Goal: Task Accomplishment & Management: Manage account settings

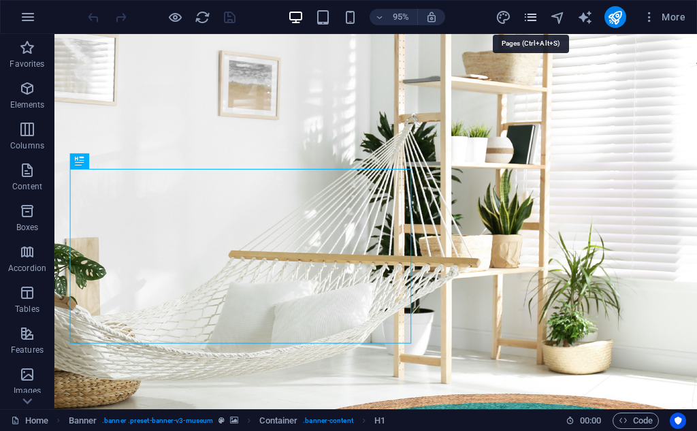
click at [537, 10] on icon "pages" at bounding box center [530, 18] width 16 height 16
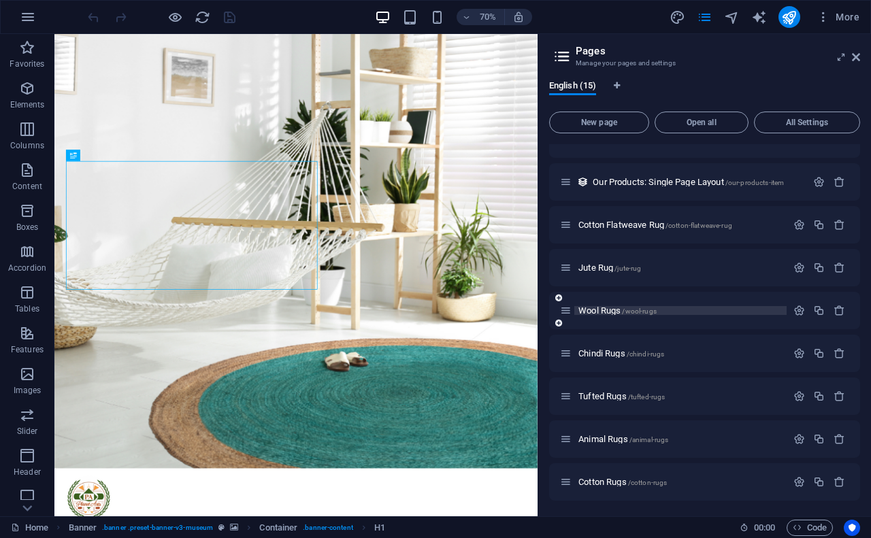
scroll to position [280, 0]
click at [621, 124] on span "New page" at bounding box center [599, 122] width 88 height 8
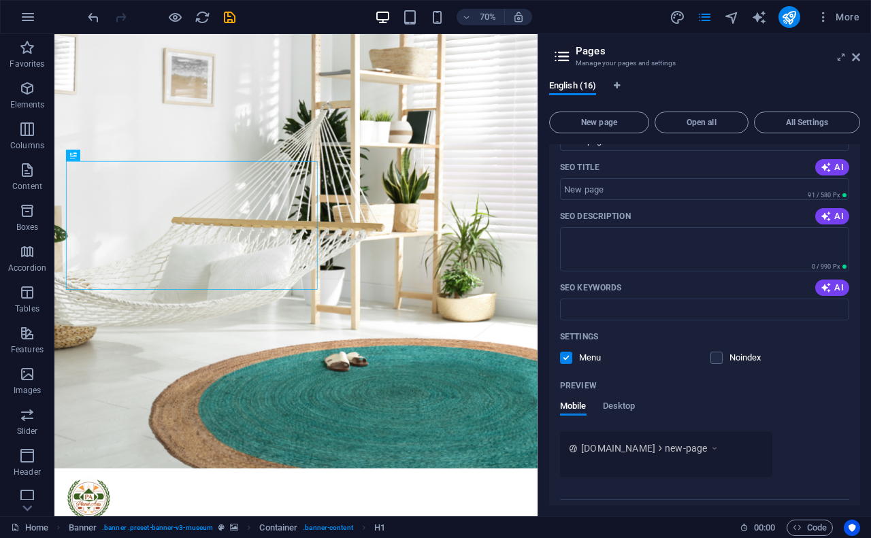
scroll to position [798, 0]
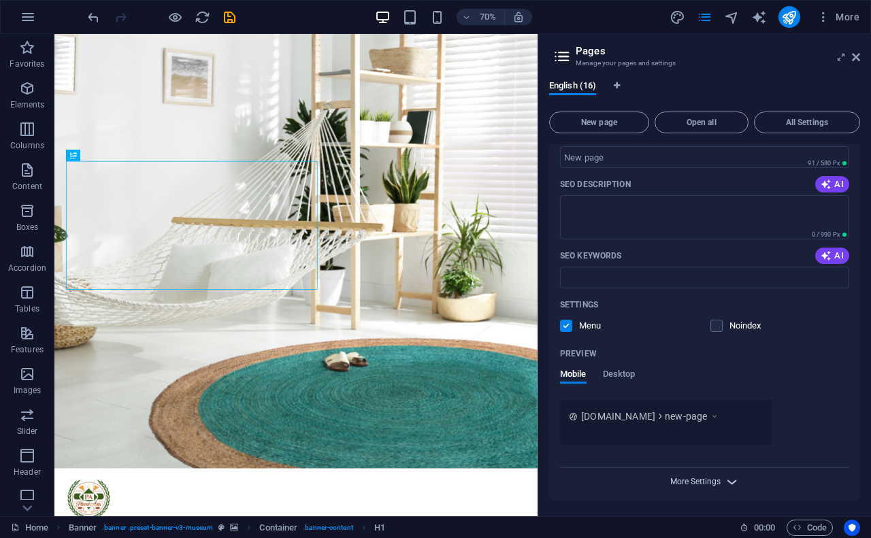
click at [695, 430] on span "More Settings" at bounding box center [695, 482] width 50 height 10
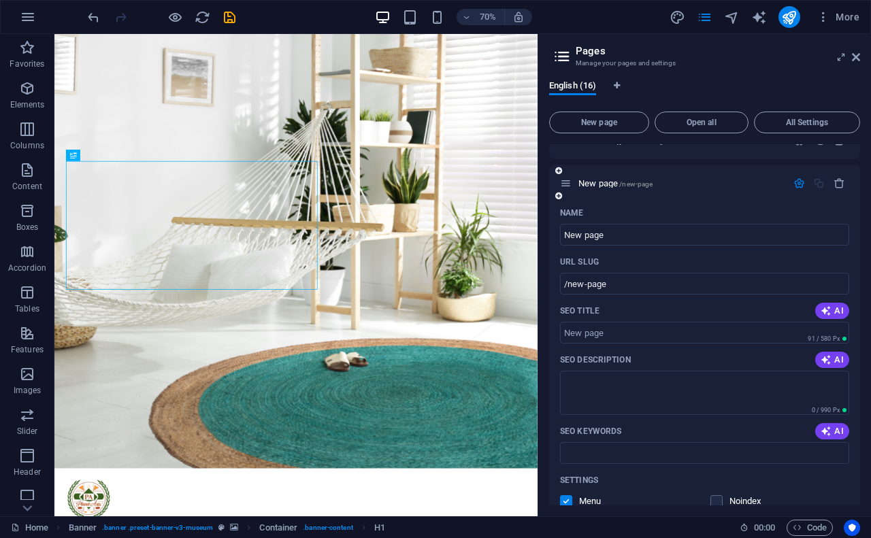
scroll to position [567, 0]
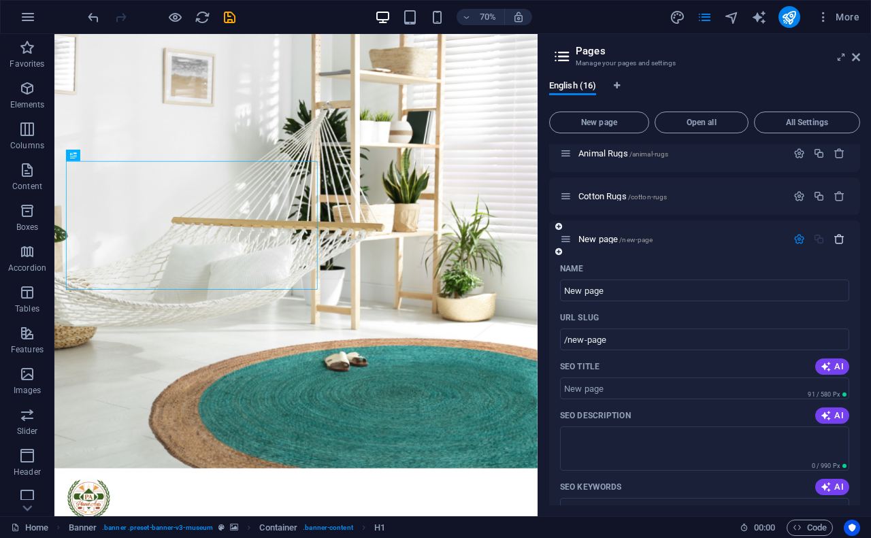
click at [696, 233] on icon "button" at bounding box center [839, 239] width 12 height 12
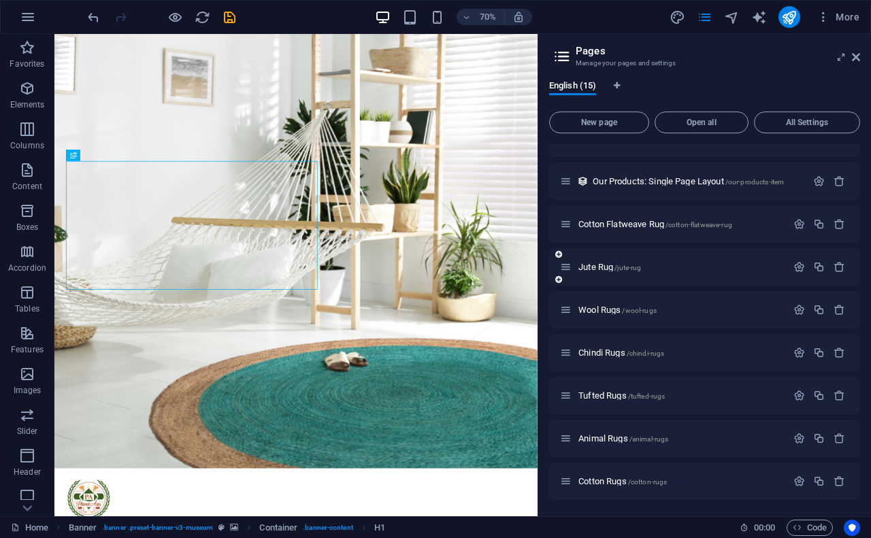
scroll to position [281, 0]
click at [696, 430] on icon "button" at bounding box center [799, 482] width 12 height 12
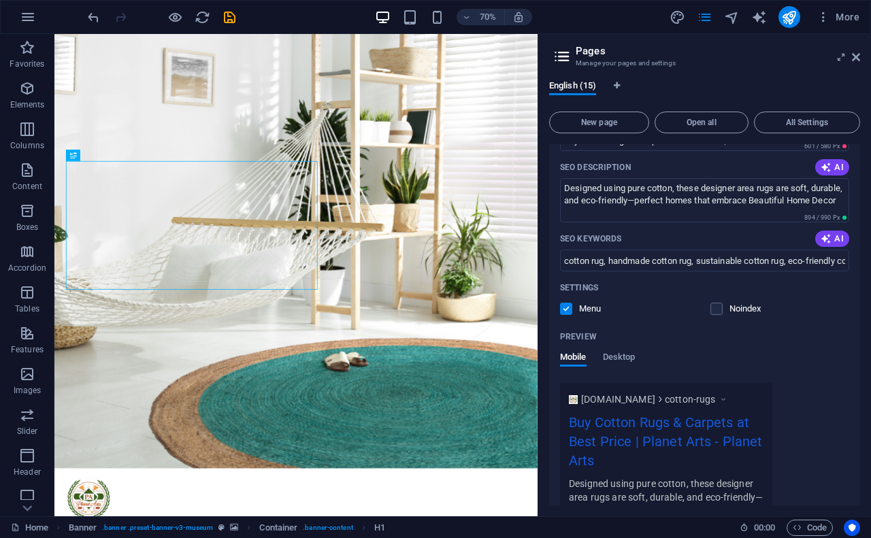
scroll to position [867, 0]
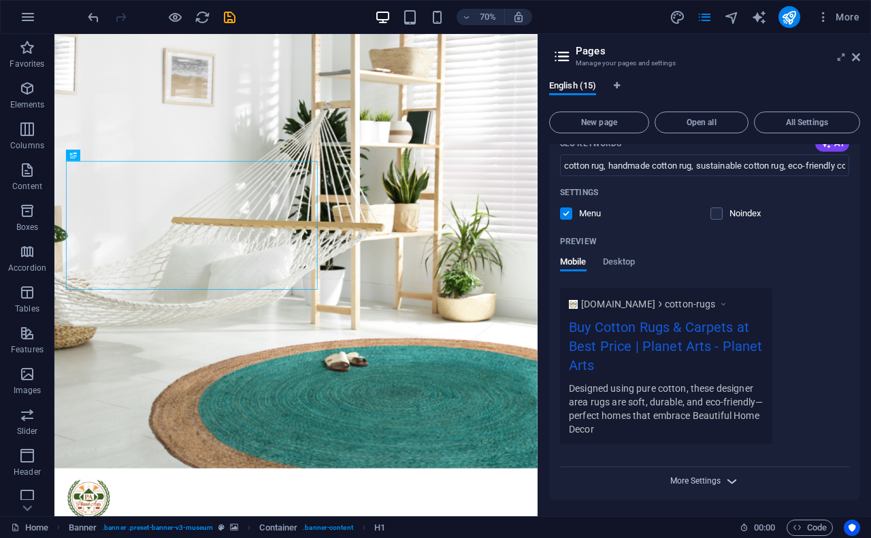
click at [678, 430] on span "More Settings" at bounding box center [695, 481] width 50 height 10
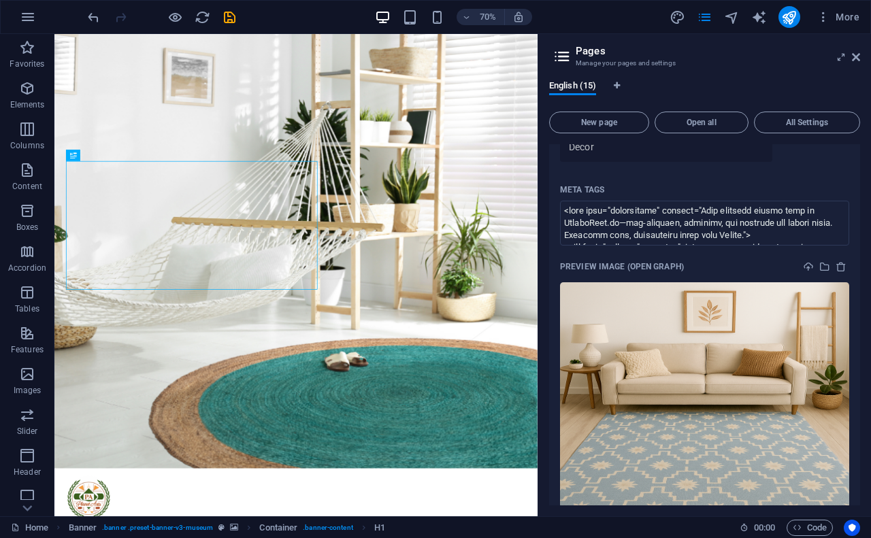
scroll to position [1120, 0]
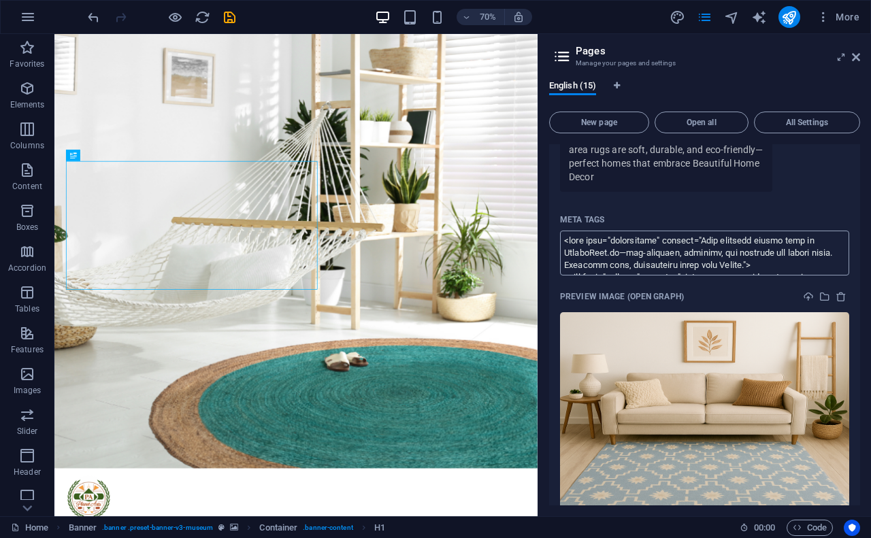
click at [696, 260] on textarea "Meta tags ​" at bounding box center [704, 253] width 289 height 44
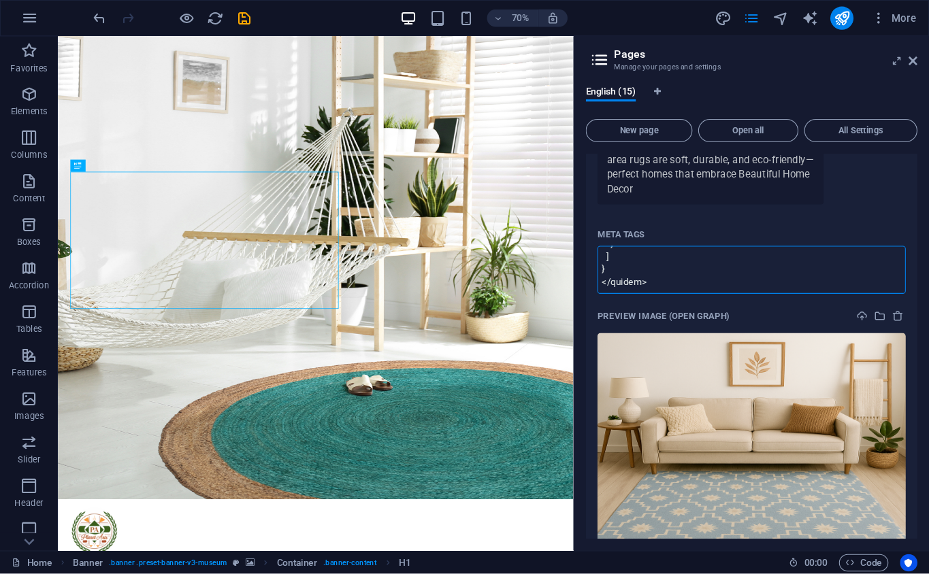
scroll to position [733, 0]
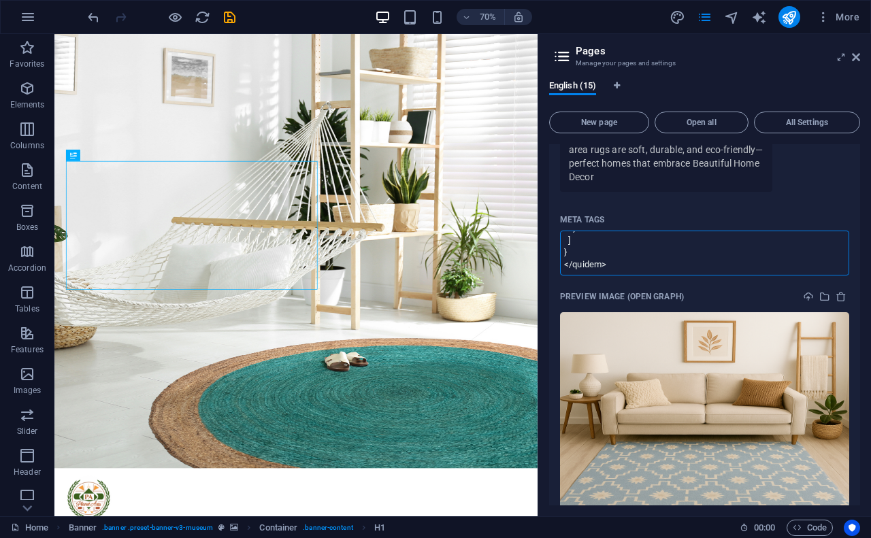
type textarea "<lore ipsu="dolorsitame" consect="Adip elitsedd eiusmo temp in UtlaboReet.do—ma…"
click at [682, 215] on body "Planet Arts Home Favorites Elements Columns Content Boxes Accordion Tables Feat…" at bounding box center [435, 269] width 871 height 538
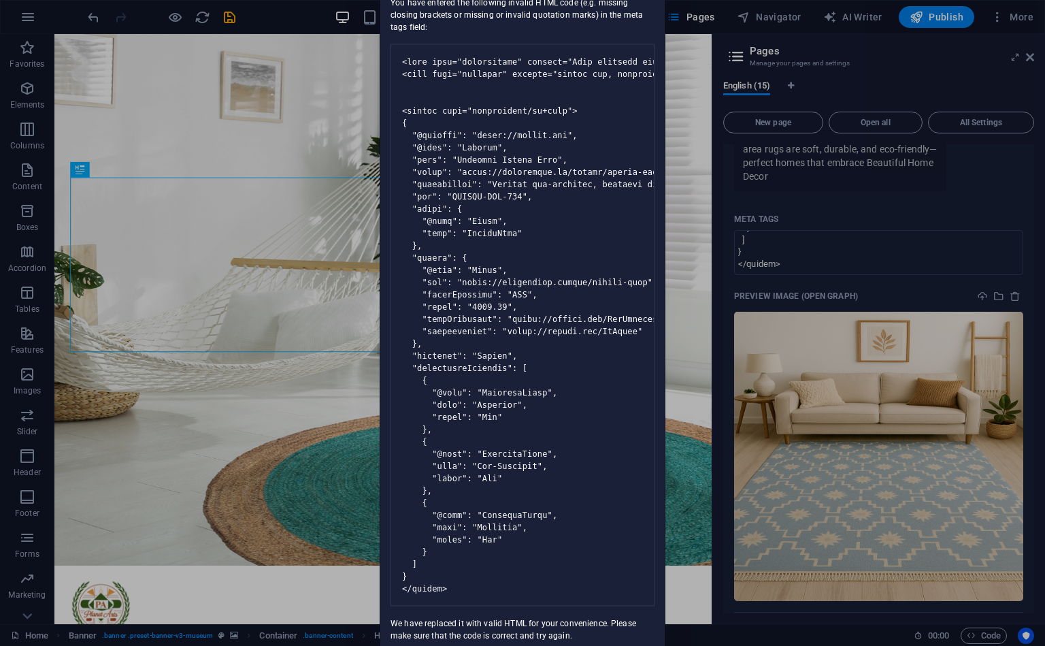
click at [696, 430] on div "Invalid HTML You have entered the following invalid HTML code (e.g. missing clo…" at bounding box center [522, 323] width 1045 height 646
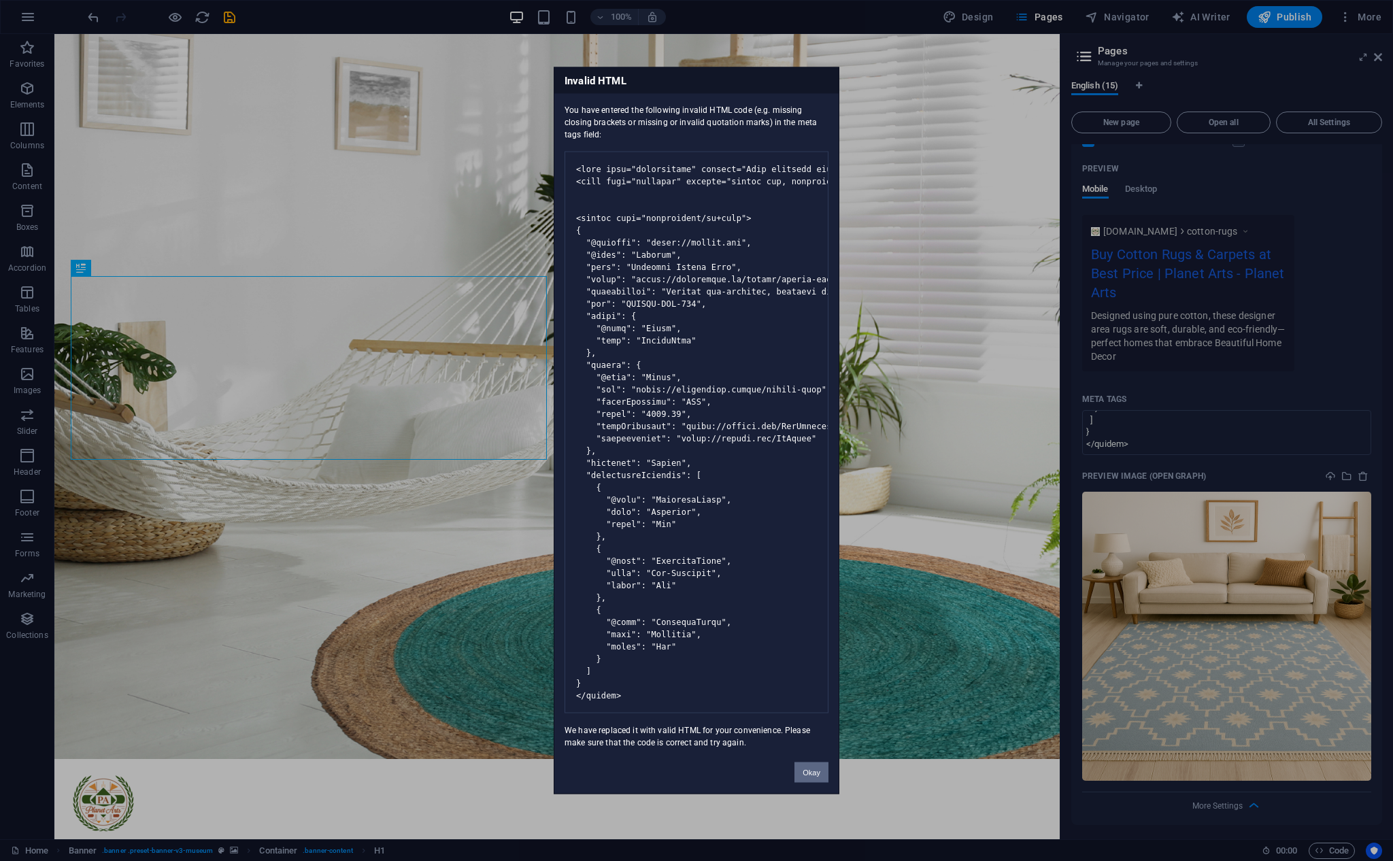
click at [696, 430] on button "Okay" at bounding box center [812, 773] width 34 height 20
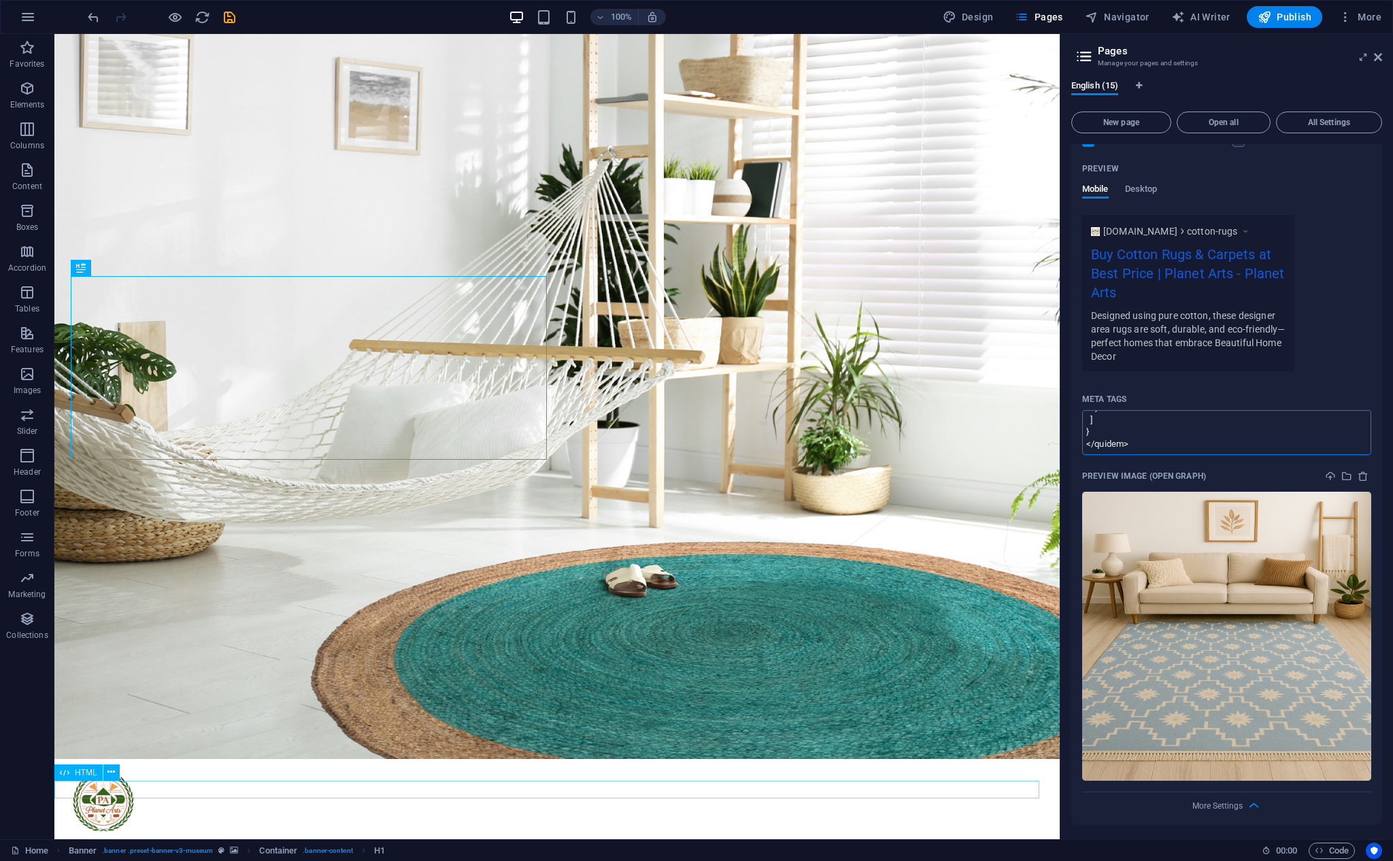
scroll to position [735, 0]
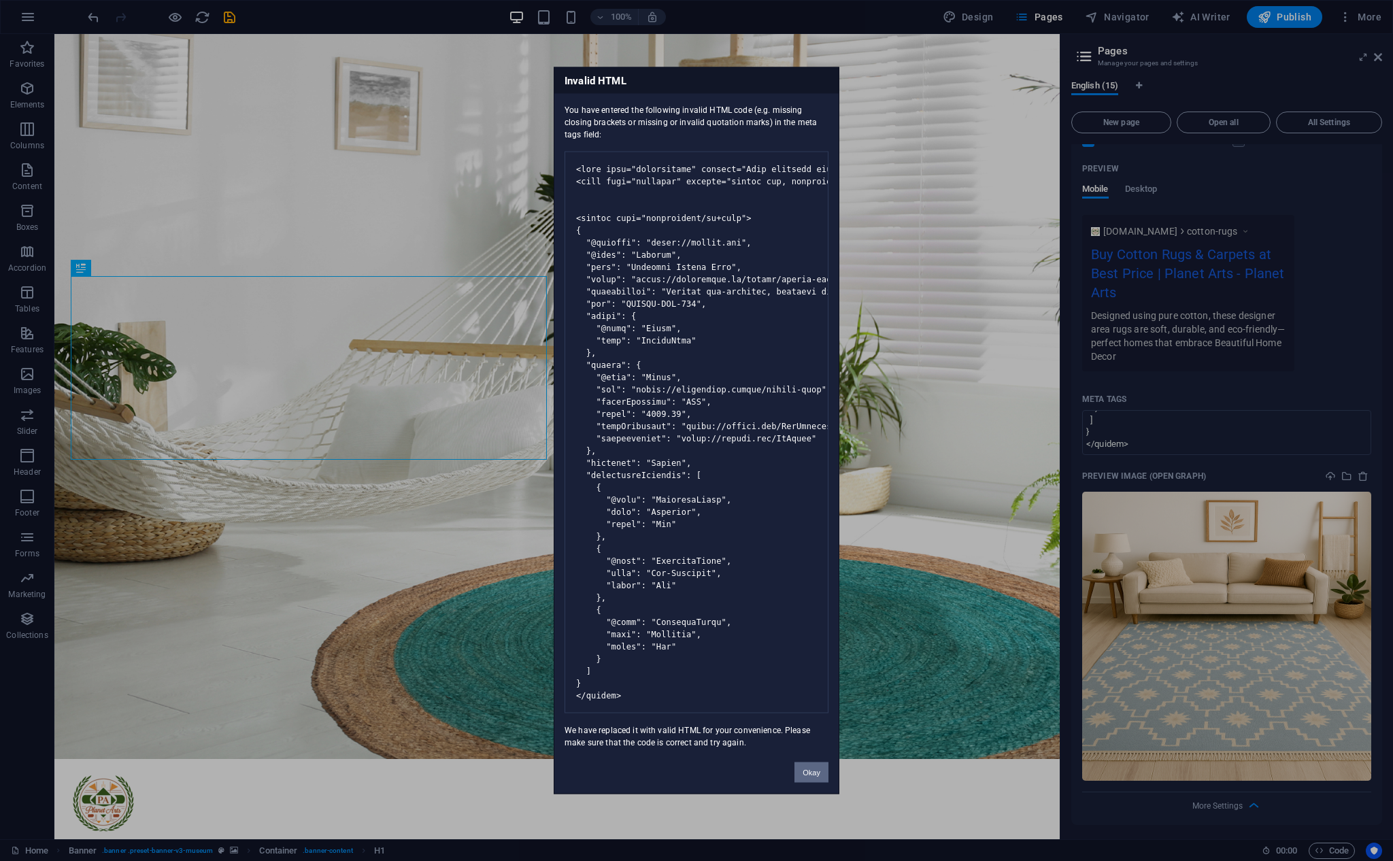
click at [696, 430] on button "Okay" at bounding box center [812, 773] width 34 height 20
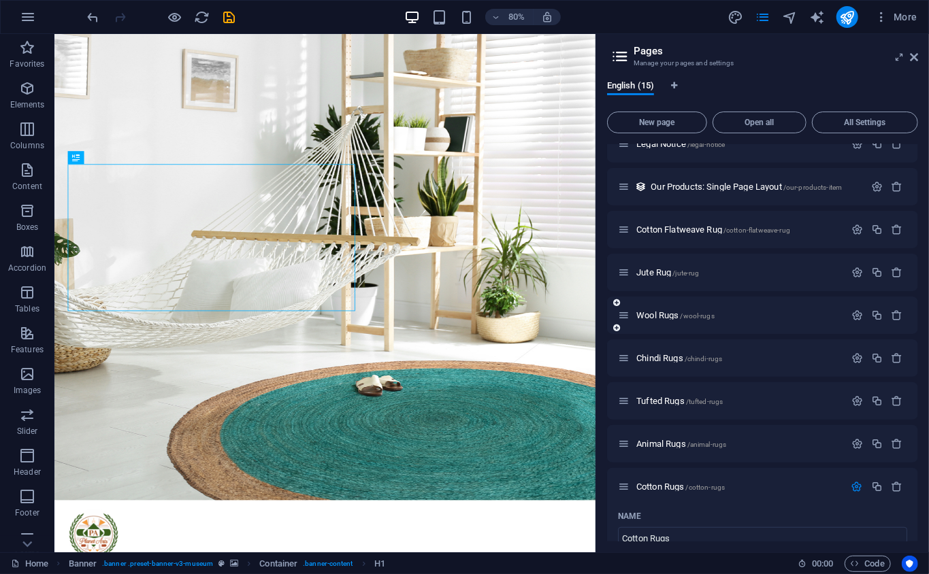
scroll to position [335, 0]
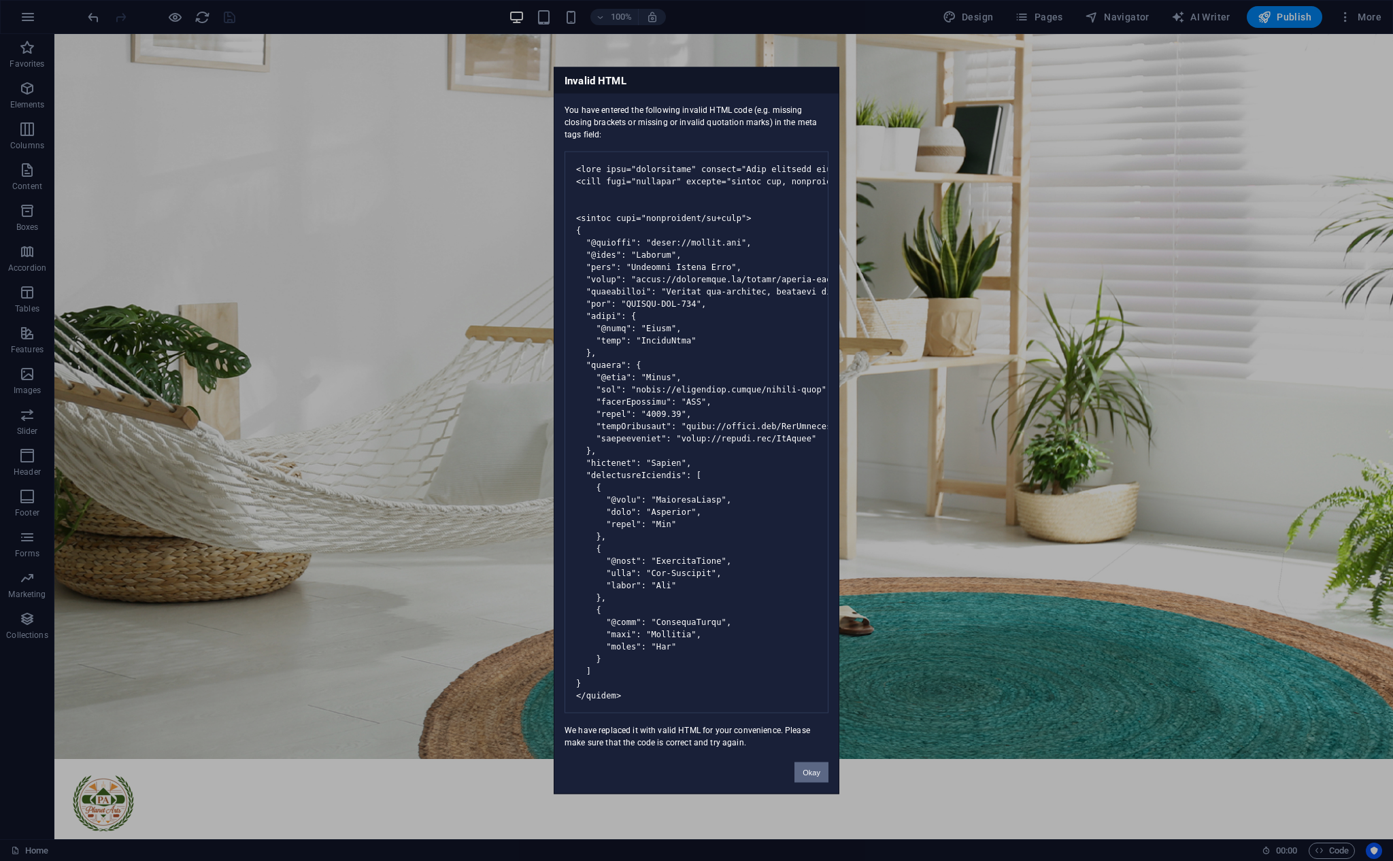
click at [696, 430] on button "Okay" at bounding box center [812, 773] width 34 height 20
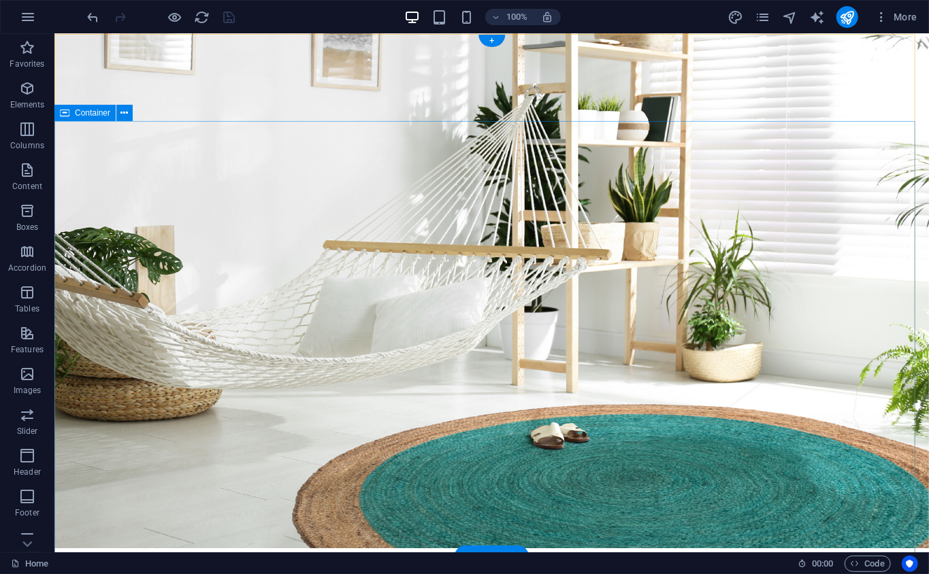
scroll to position [302, 0]
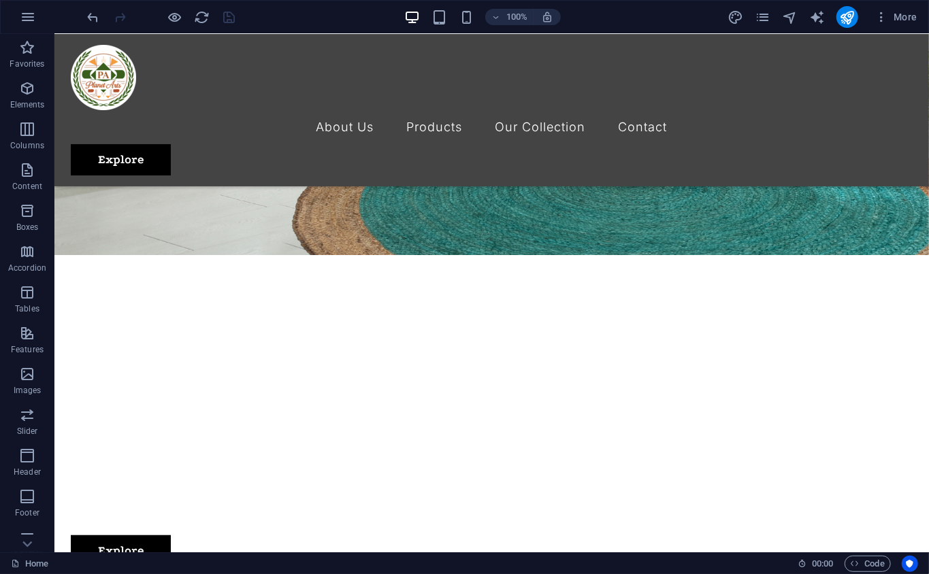
click at [696, 20] on div "More" at bounding box center [824, 17] width 195 height 22
click at [696, 14] on icon "pages" at bounding box center [762, 18] width 16 height 16
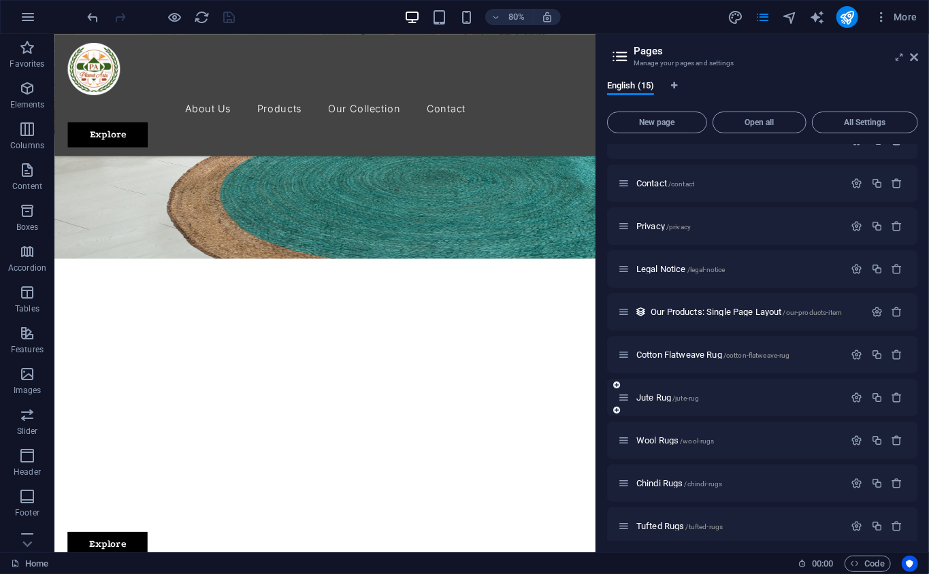
scroll to position [246, 0]
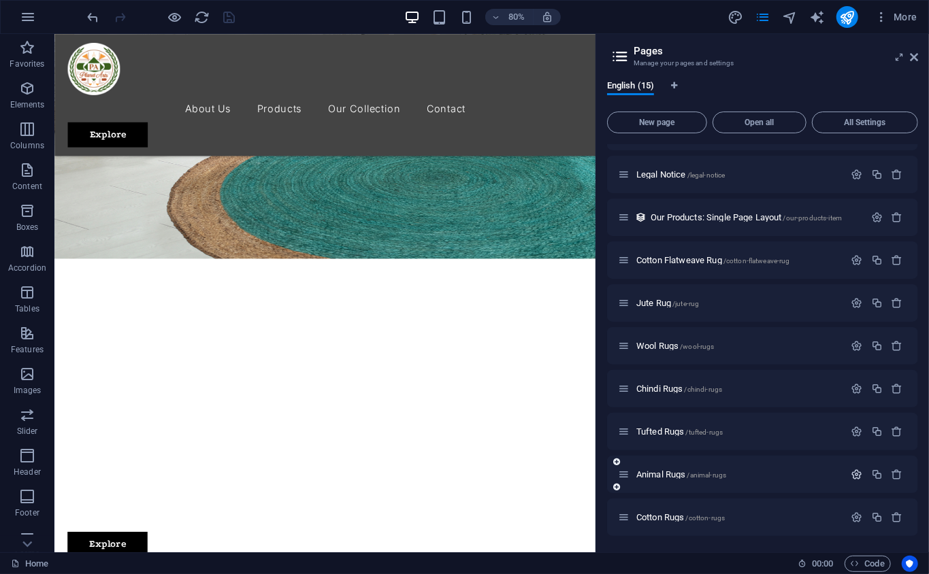
click at [696, 430] on icon "button" at bounding box center [857, 475] width 12 height 12
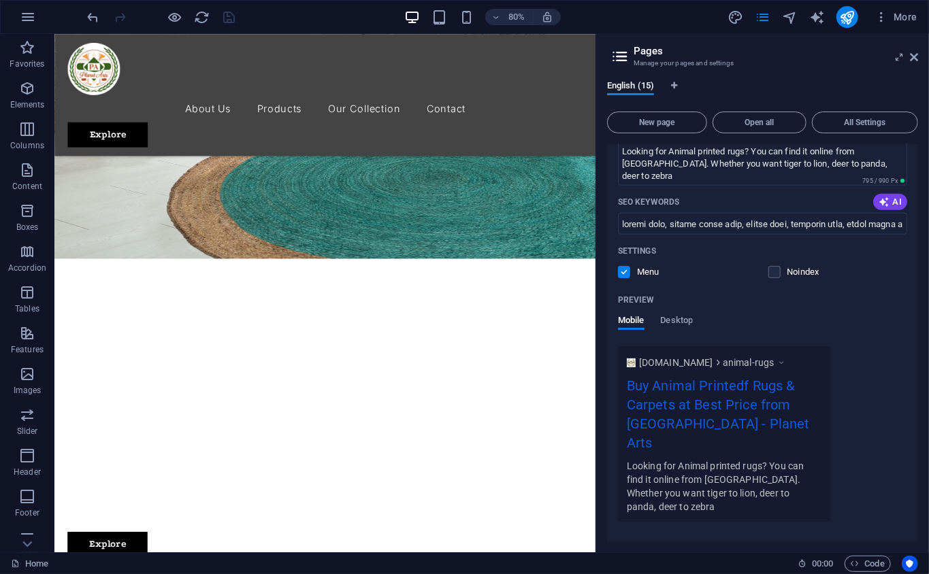
scroll to position [818, 0]
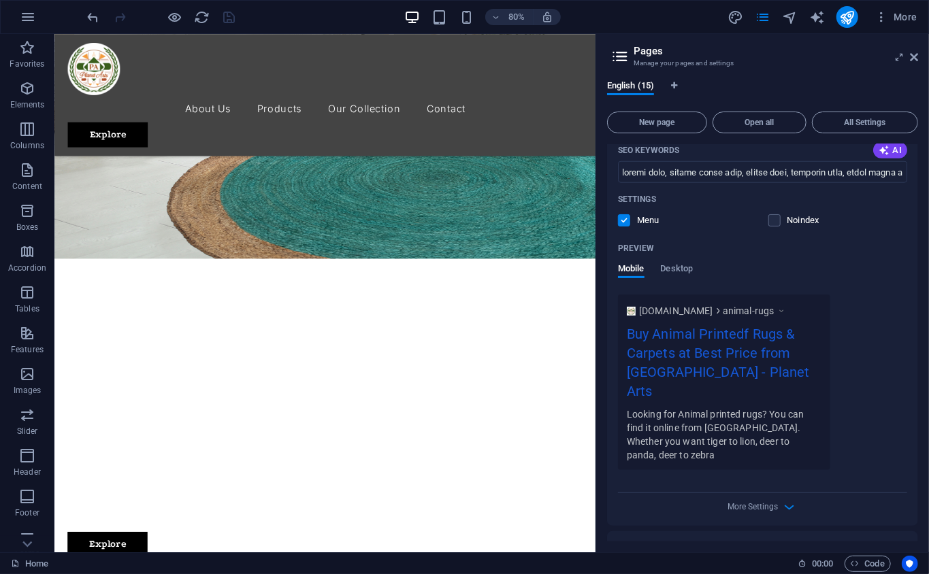
click at [696, 430] on div "More Settings" at bounding box center [762, 504] width 289 height 22
click at [696, 430] on icon "button" at bounding box center [790, 507] width 16 height 16
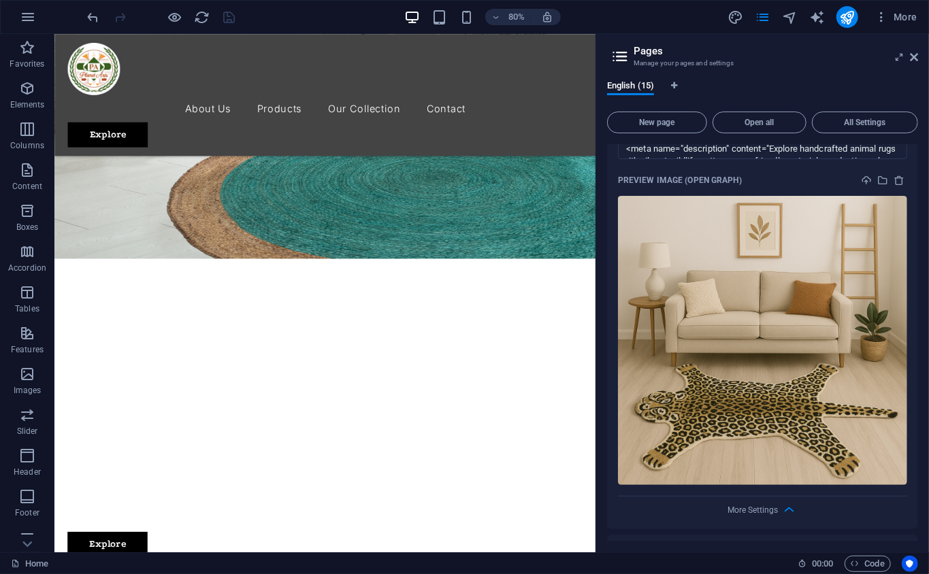
scroll to position [910, 0]
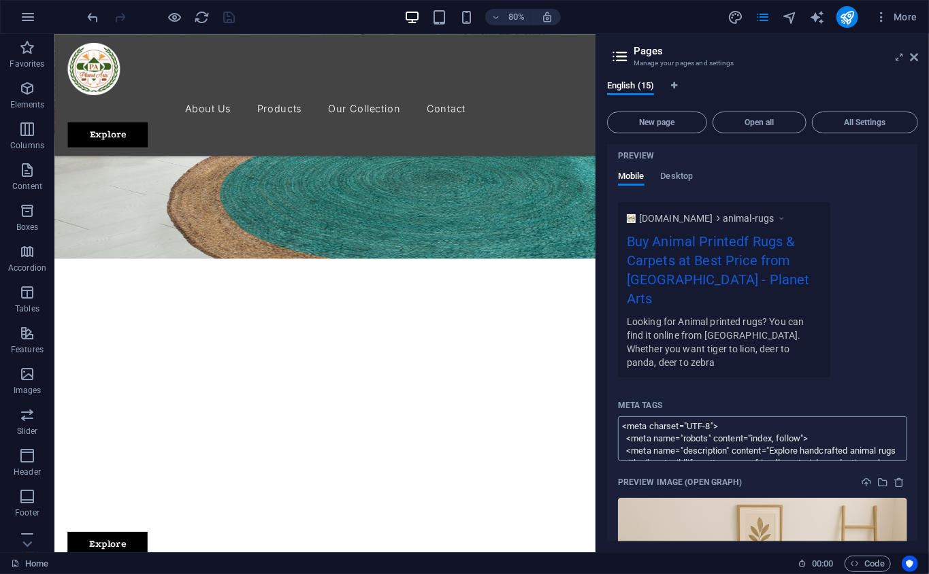
click at [696, 416] on textarea "<meta charset="UTF-8"> <meta name="robots" content="index, follow"> <meta name=…" at bounding box center [762, 438] width 289 height 44
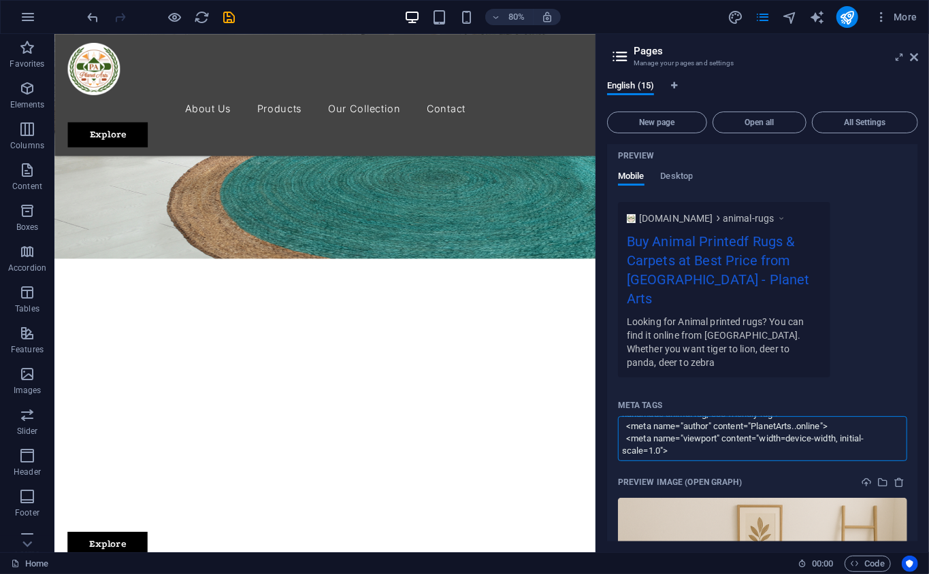
scroll to position [109, 0]
type textarea "<meta charset="UTF-8"> <meta name="robots" content="index, follow"> <meta name=…"
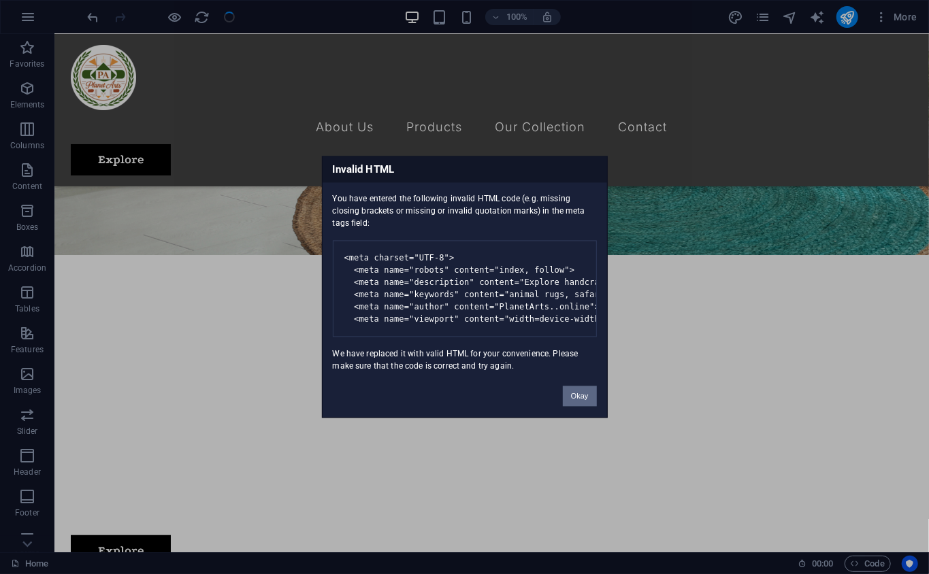
click at [588, 407] on button "Okay" at bounding box center [580, 396] width 34 height 20
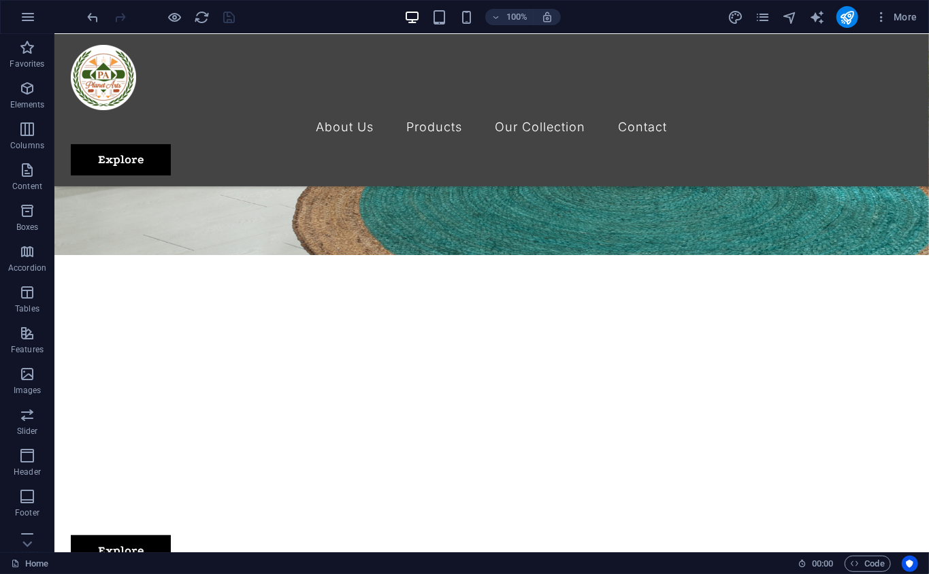
click at [696, 31] on div "100% More" at bounding box center [464, 17] width 927 height 33
click at [696, 23] on icon "pages" at bounding box center [762, 18] width 16 height 16
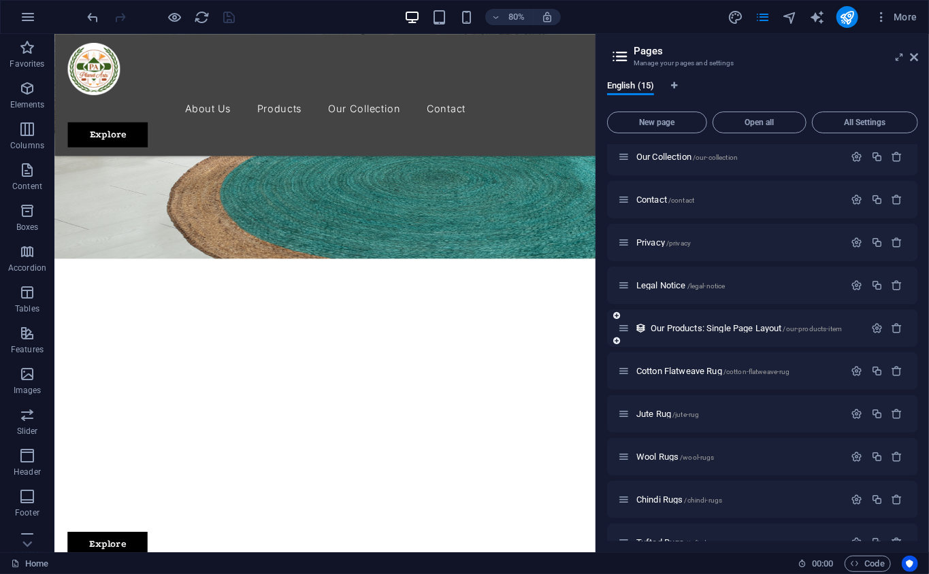
scroll to position [246, 0]
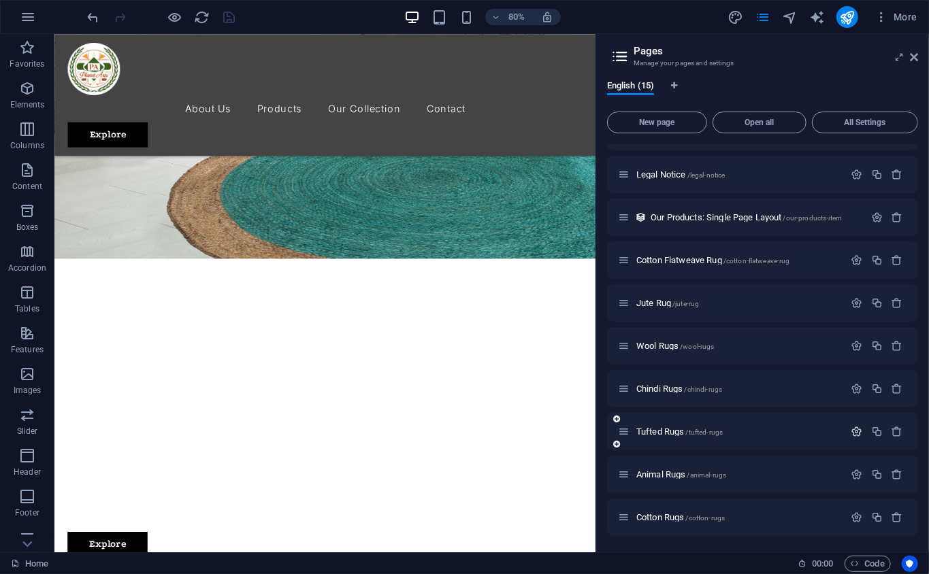
click at [696, 430] on icon "button" at bounding box center [857, 432] width 12 height 12
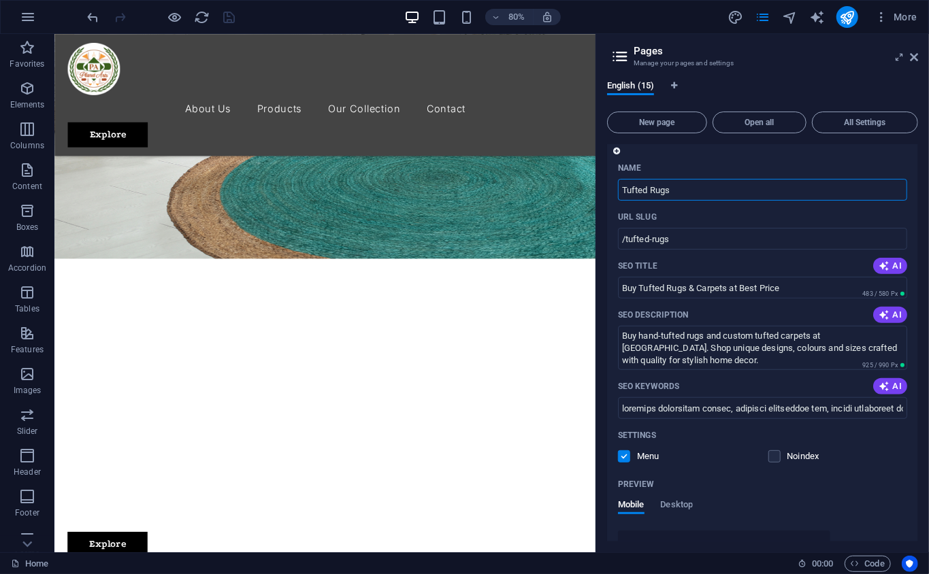
scroll to position [812, 0]
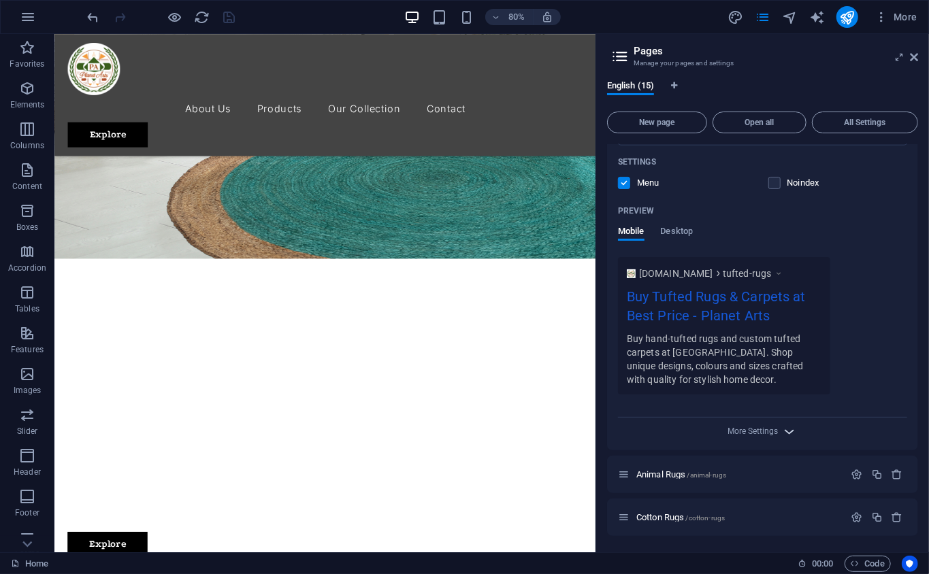
click at [696, 426] on icon "button" at bounding box center [790, 432] width 16 height 16
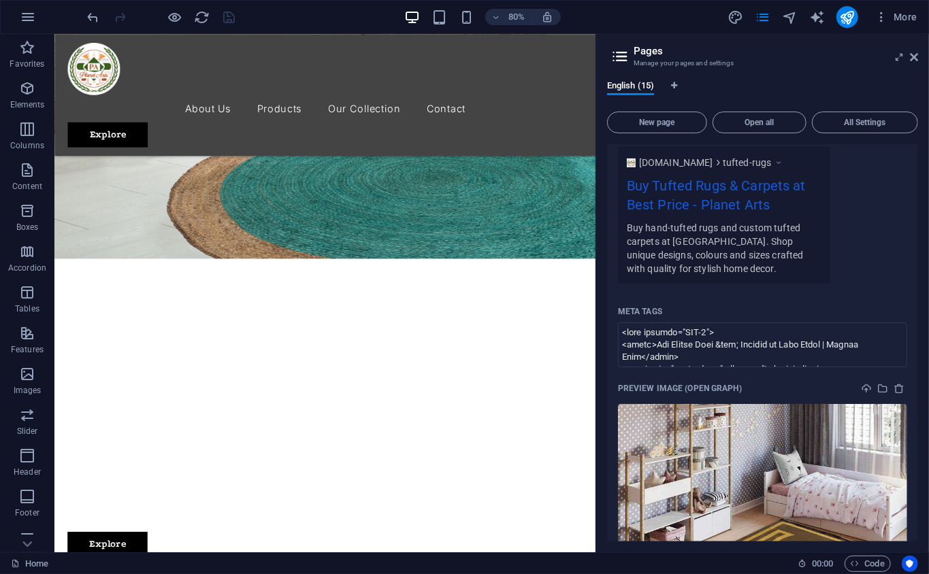
scroll to position [964, 0]
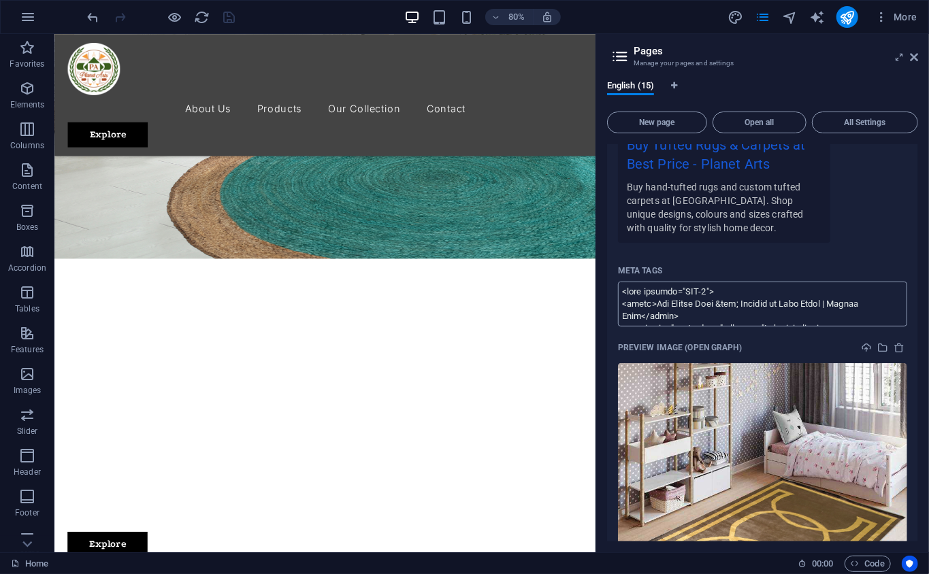
click at [696, 316] on textarea "Meta tags ​" at bounding box center [762, 304] width 289 height 44
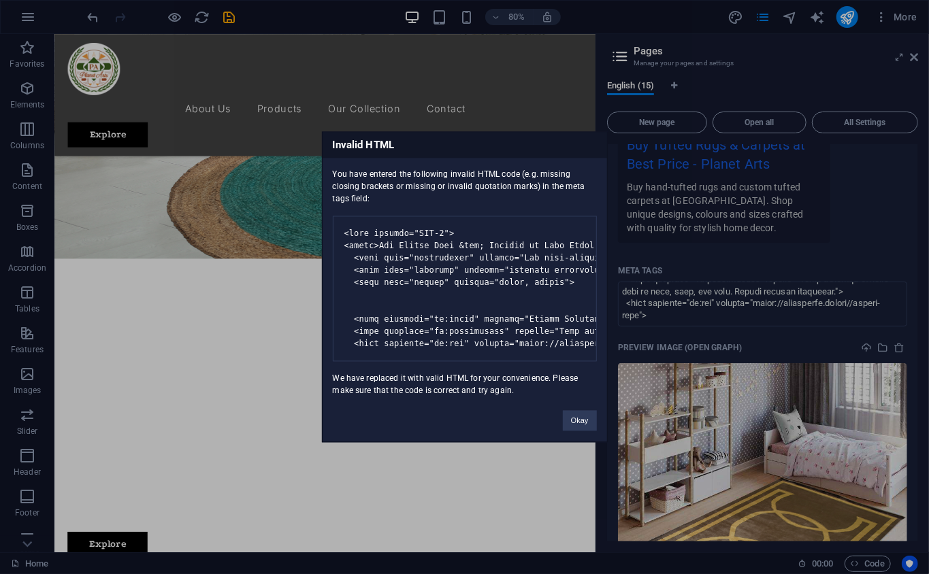
drag, startPoint x: 529, startPoint y: 327, endPoint x: 401, endPoint y: 324, distance: 127.9
click at [400, 335] on pre at bounding box center [465, 289] width 264 height 146
click at [488, 362] on pre at bounding box center [465, 289] width 264 height 146
click at [585, 430] on button "Okay" at bounding box center [580, 421] width 34 height 20
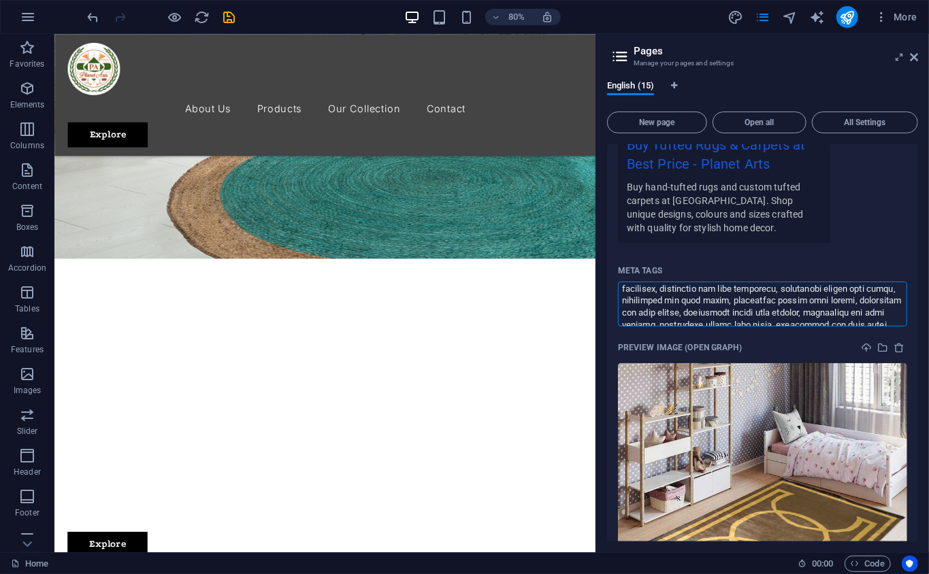
scroll to position [305, 0]
click at [696, 222] on body "Planet Arts Home Favorites Elements Columns Content Boxes Accordion Tables Feat…" at bounding box center [464, 287] width 929 height 574
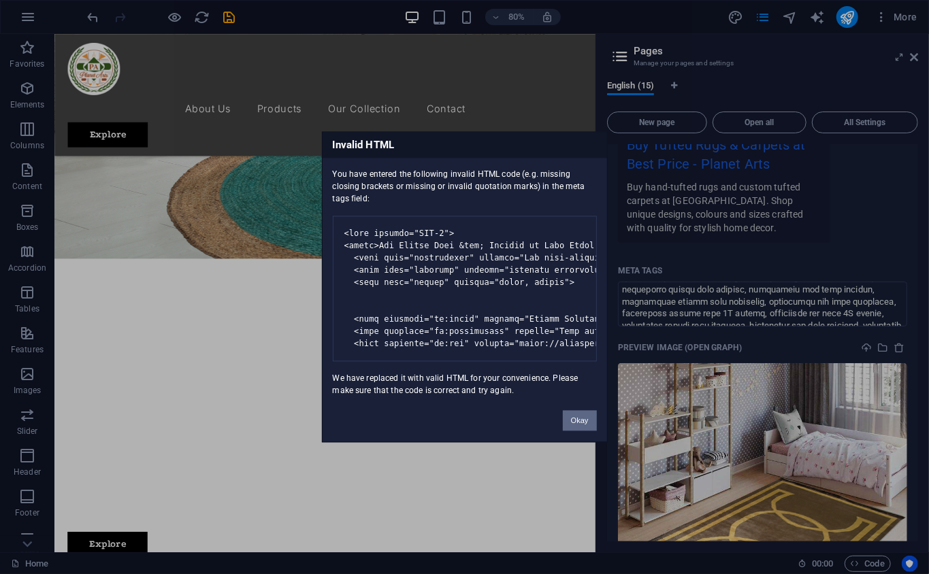
click at [588, 430] on button "Okay" at bounding box center [580, 421] width 34 height 20
drag, startPoint x: 586, startPoint y: 441, endPoint x: 300, endPoint y: 204, distance: 371.6
click at [586, 430] on button "Okay" at bounding box center [580, 421] width 34 height 20
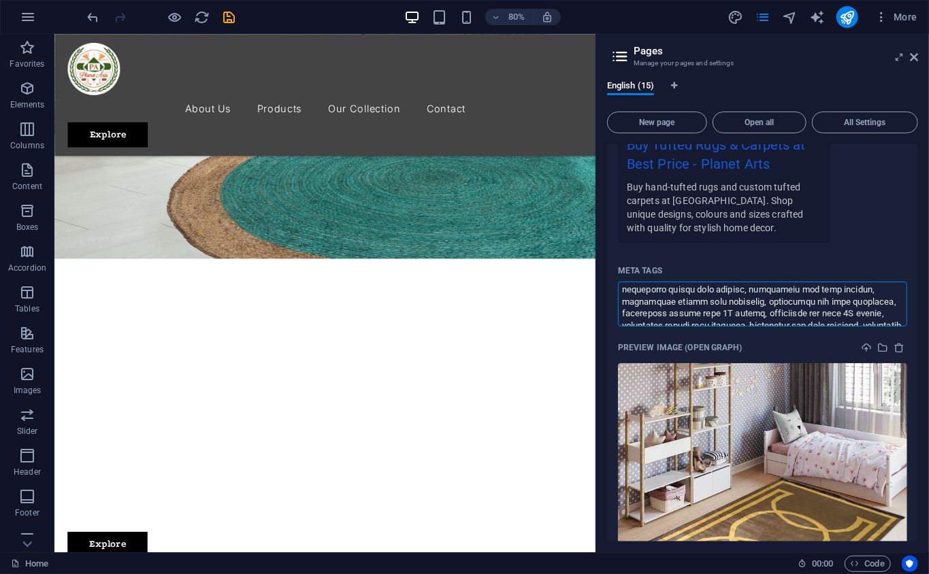
click at [222, 26] on body "Planet Arts Home Favorites Elements Columns Content Boxes Accordion Tables Feat…" at bounding box center [464, 287] width 929 height 574
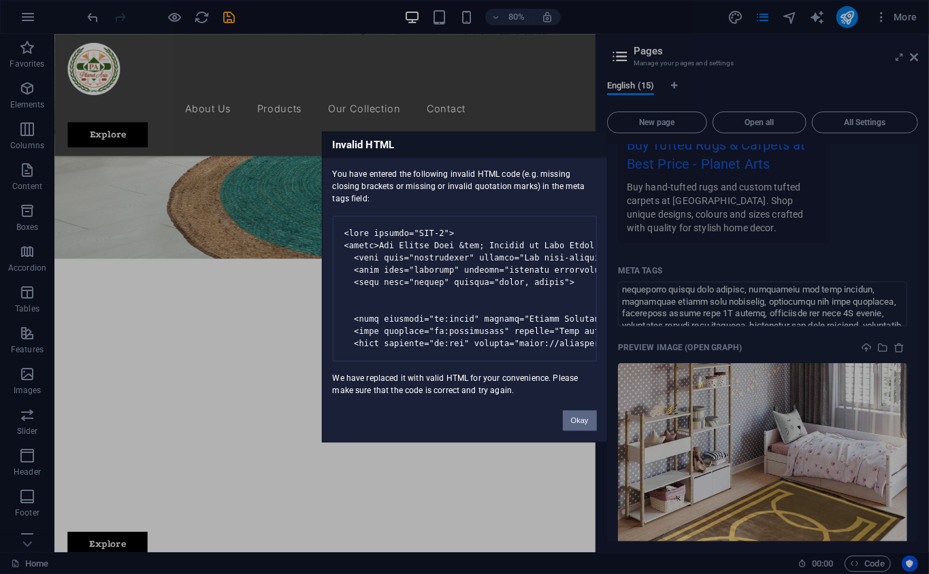
click at [580, 430] on button "Okay" at bounding box center [580, 421] width 34 height 20
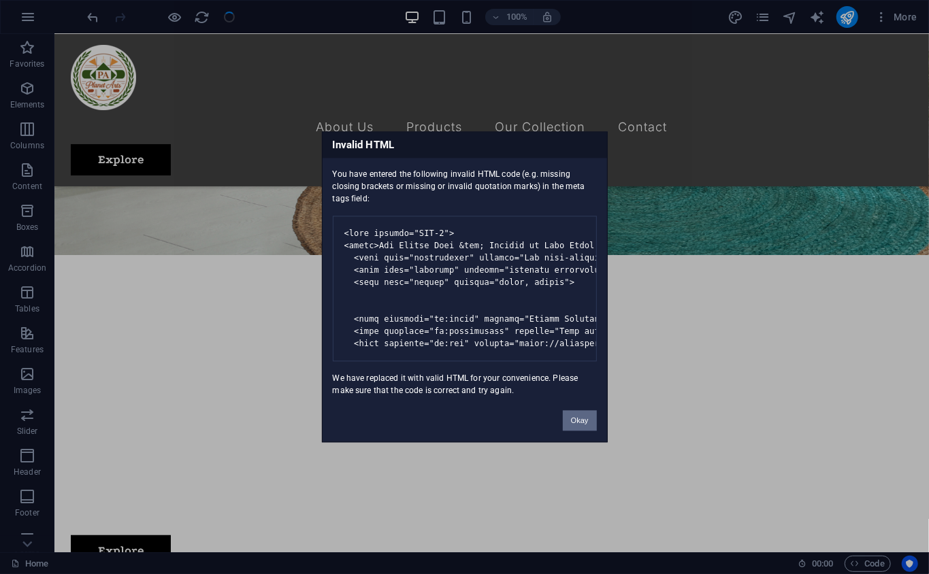
click at [583, 430] on button "Okay" at bounding box center [580, 421] width 34 height 20
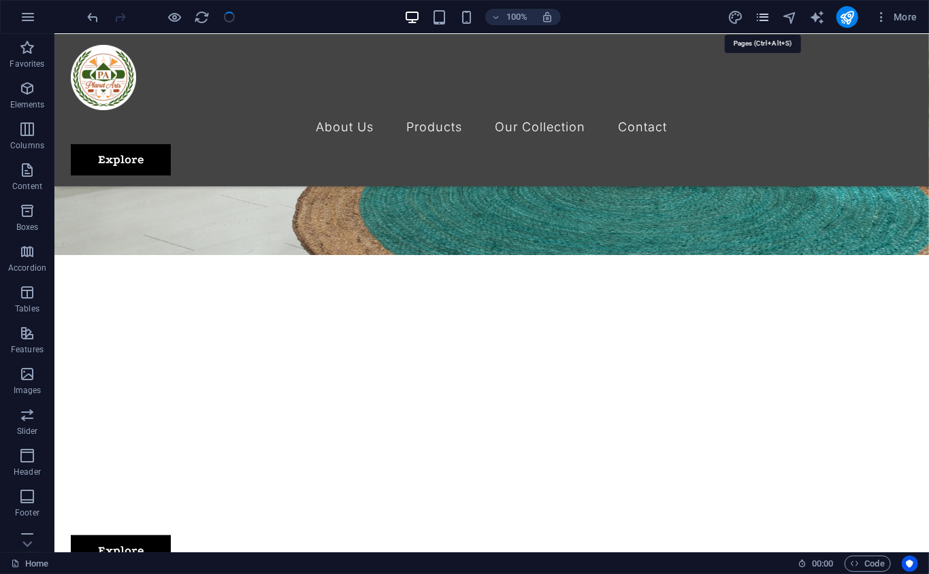
click at [696, 17] on icon "pages" at bounding box center [762, 18] width 16 height 16
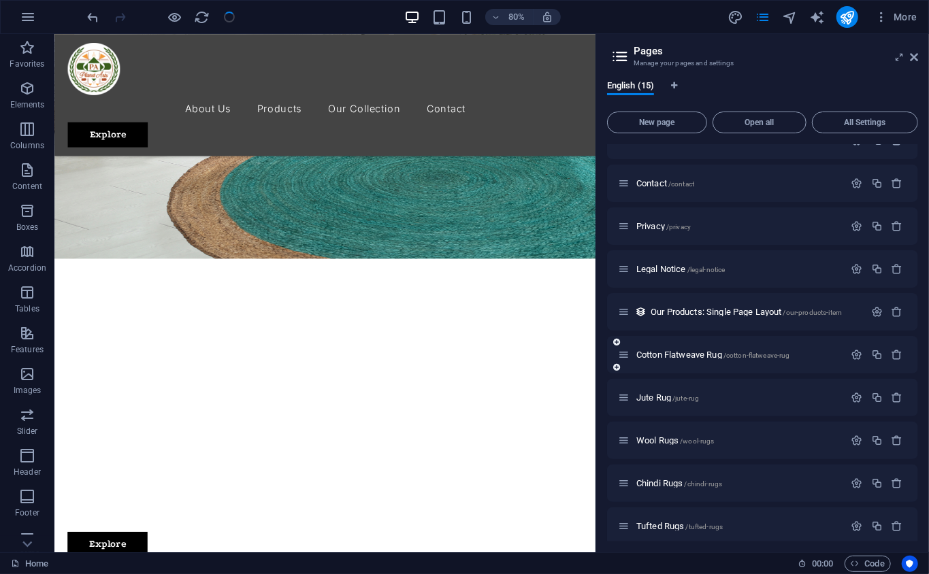
scroll to position [246, 0]
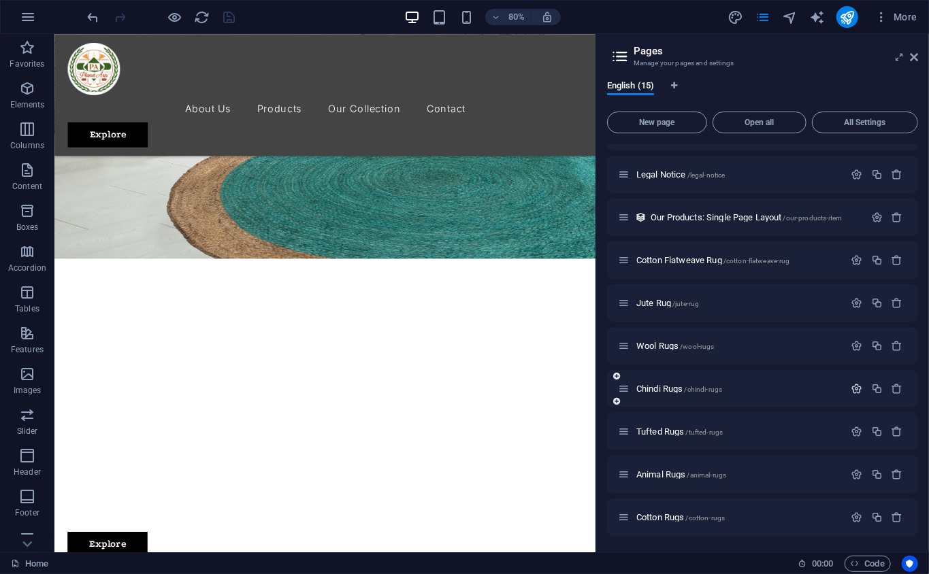
click at [696, 386] on icon "button" at bounding box center [857, 389] width 12 height 12
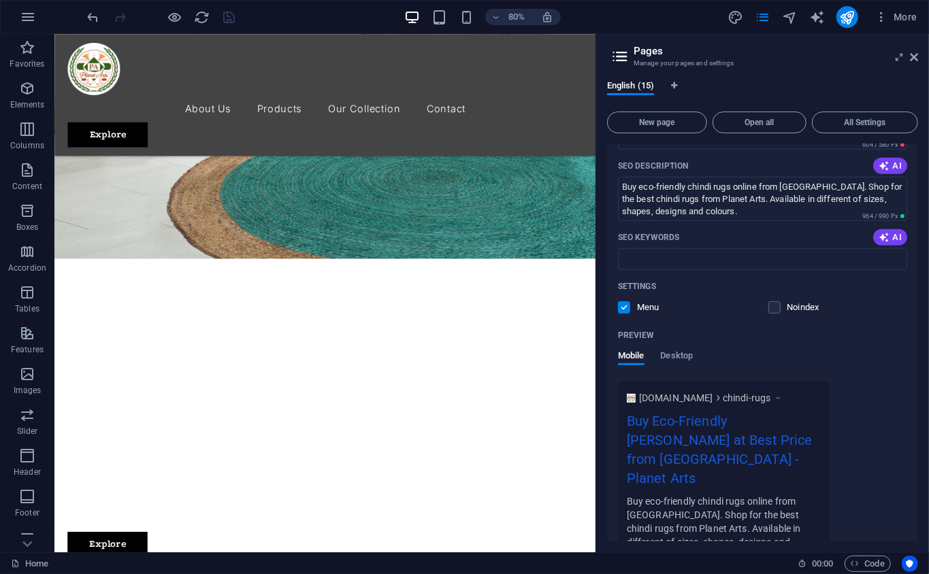
scroll to position [831, 0]
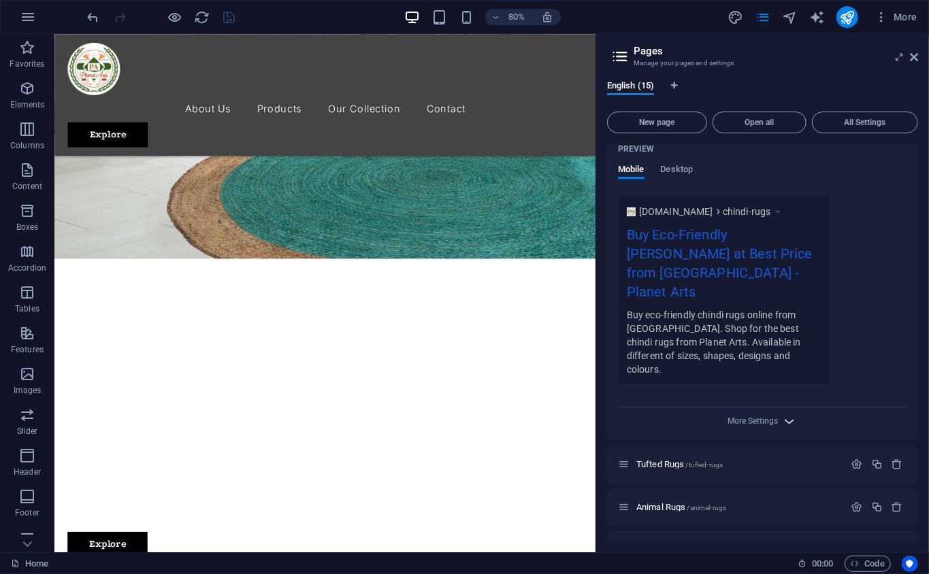
click at [696, 414] on icon "button" at bounding box center [790, 422] width 16 height 16
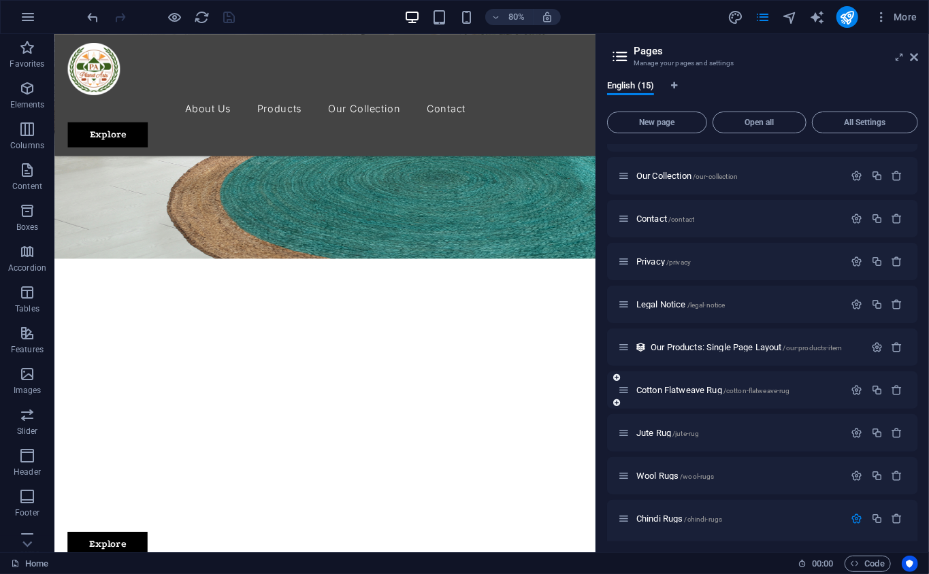
scroll to position [151, 0]
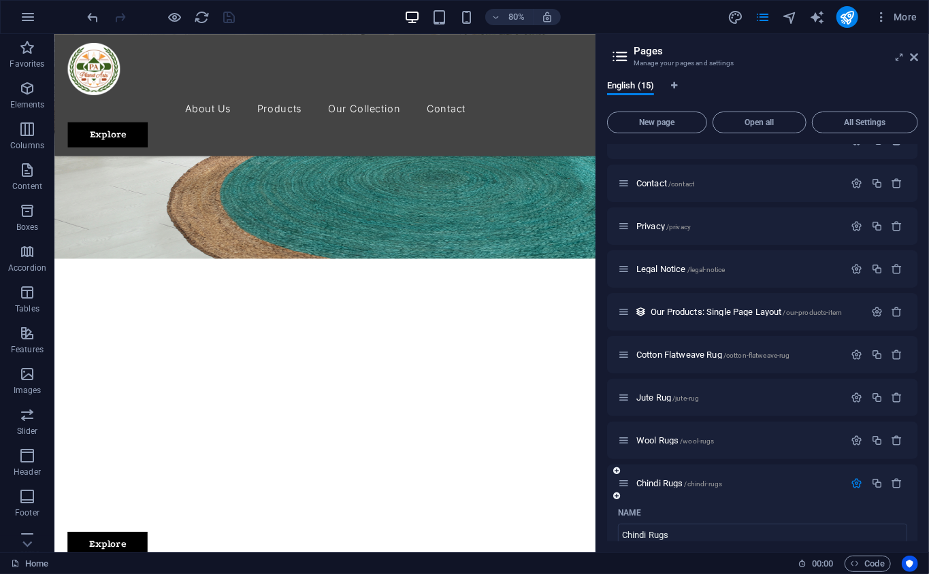
click at [696, 430] on icon "button" at bounding box center [857, 484] width 12 height 12
click at [696, 430] on icon "button" at bounding box center [857, 441] width 12 height 12
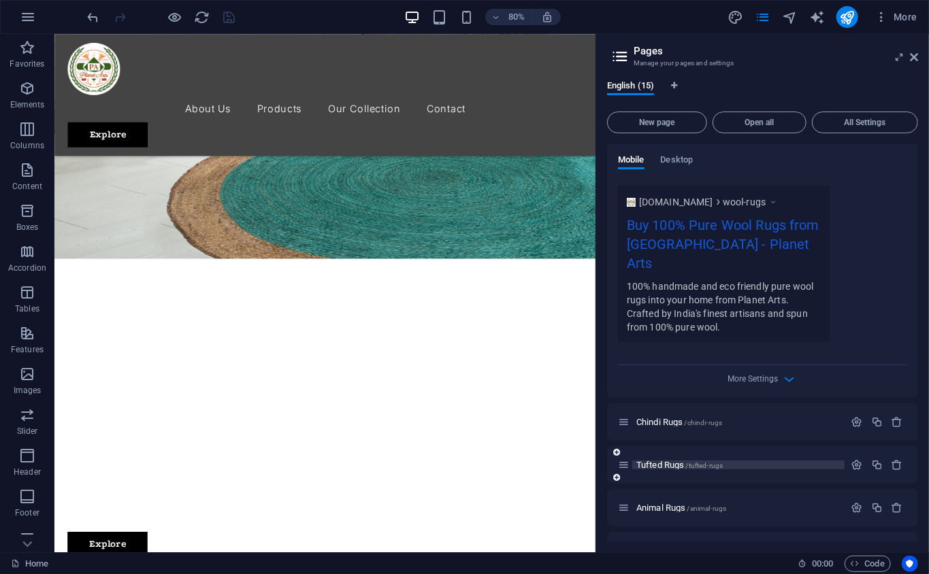
scroll to position [812, 0]
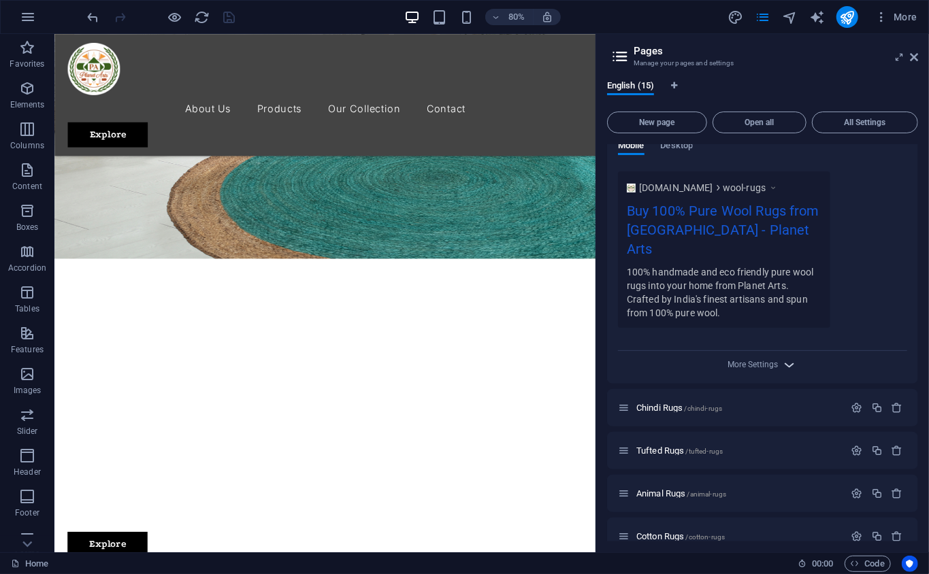
click at [696, 357] on icon "button" at bounding box center [790, 365] width 16 height 16
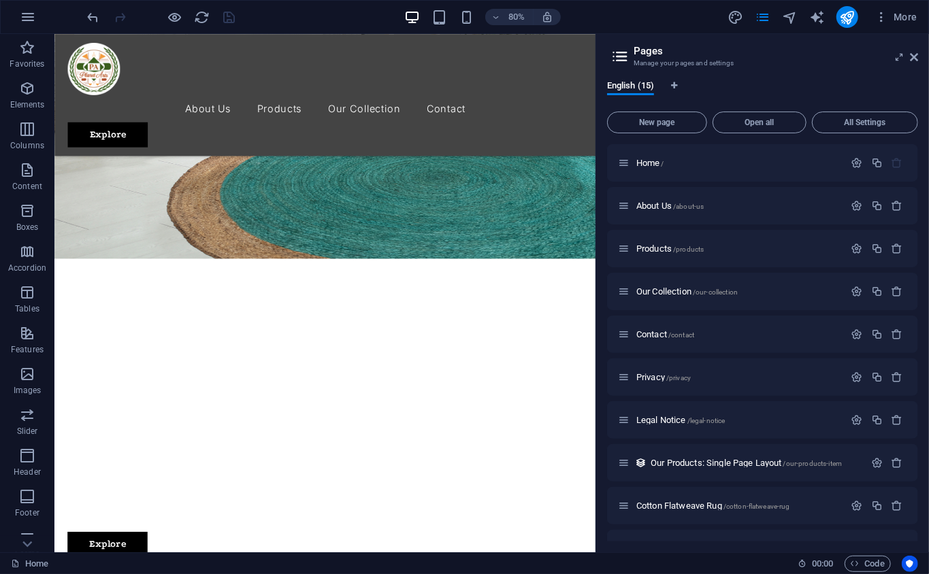
scroll to position [151, 0]
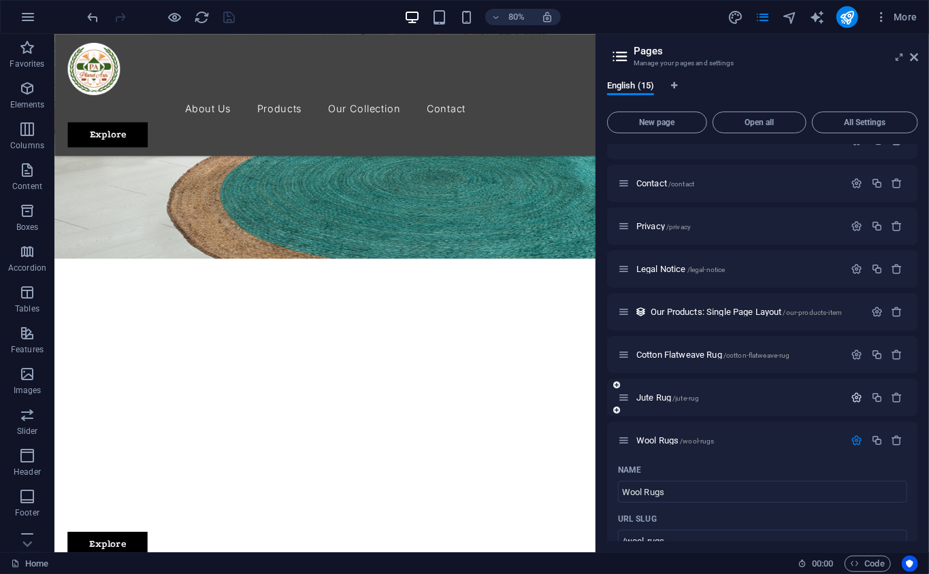
click at [696, 392] on button "button" at bounding box center [857, 398] width 20 height 12
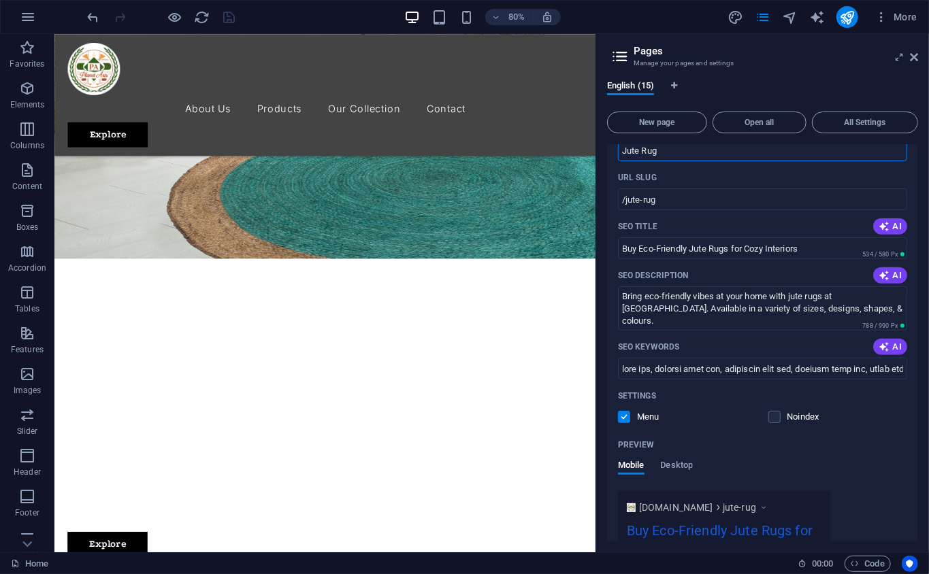
scroll to position [605, 0]
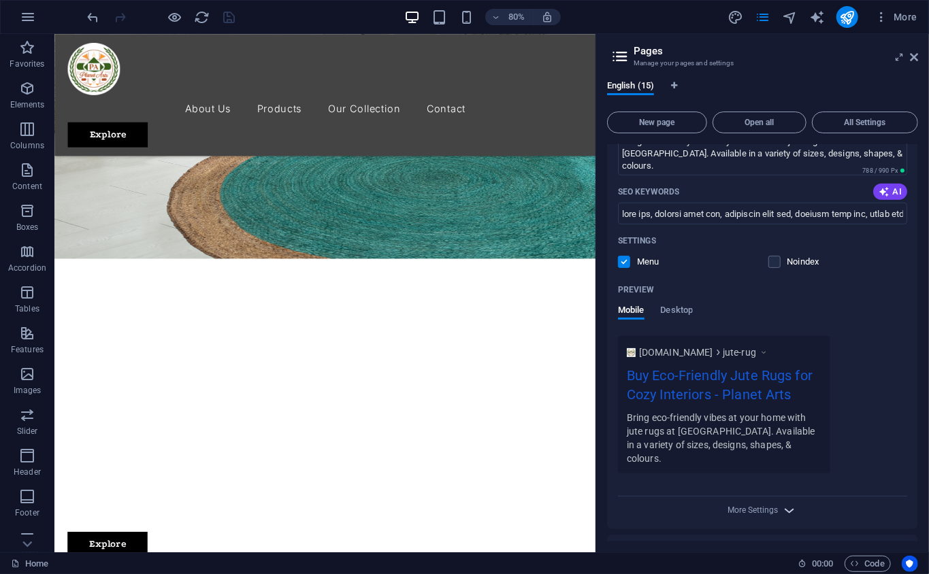
click at [696, 430] on icon "button" at bounding box center [790, 511] width 16 height 16
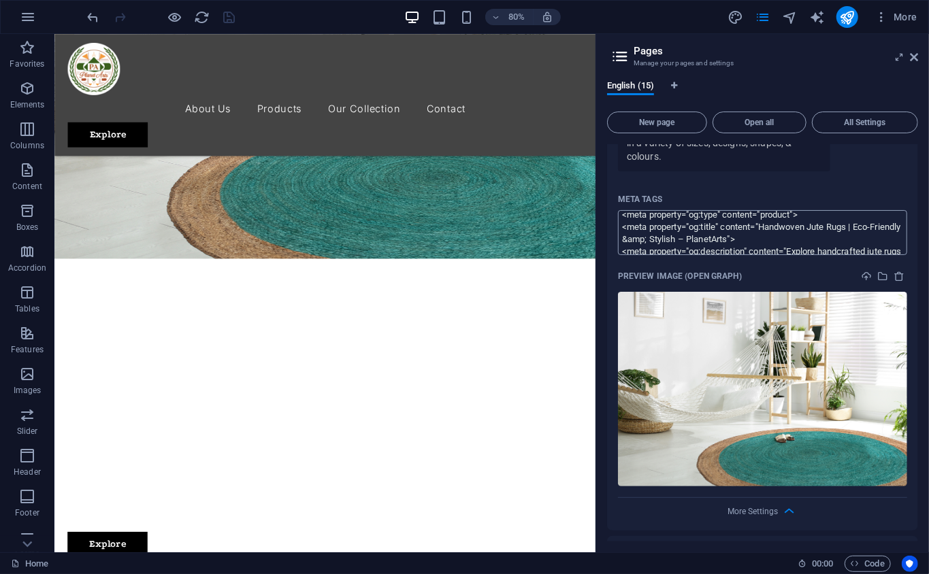
scroll to position [205, 0]
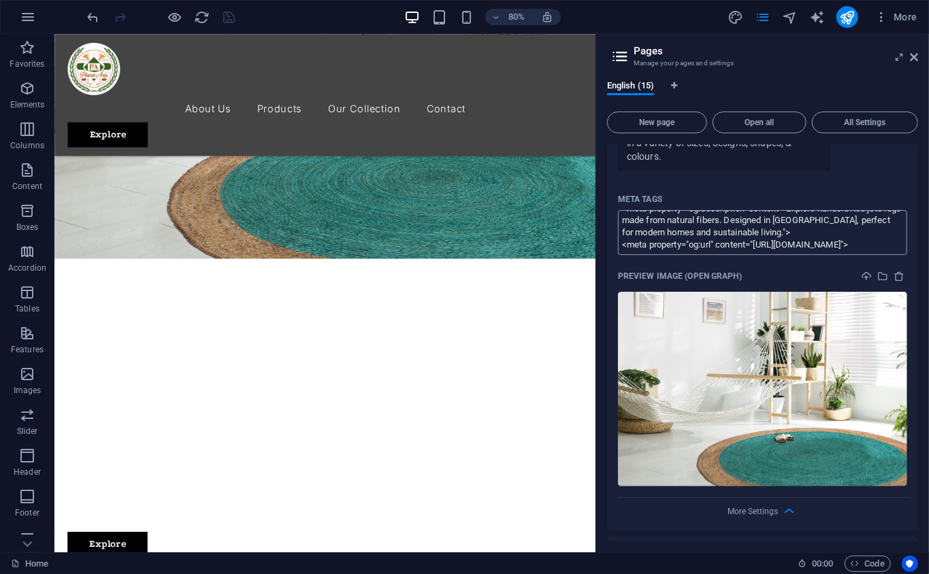
click at [696, 222] on textarea "<meta charset="UTF-8"> <meta name="viewport" content="width=device-width, initi…" at bounding box center [762, 232] width 289 height 44
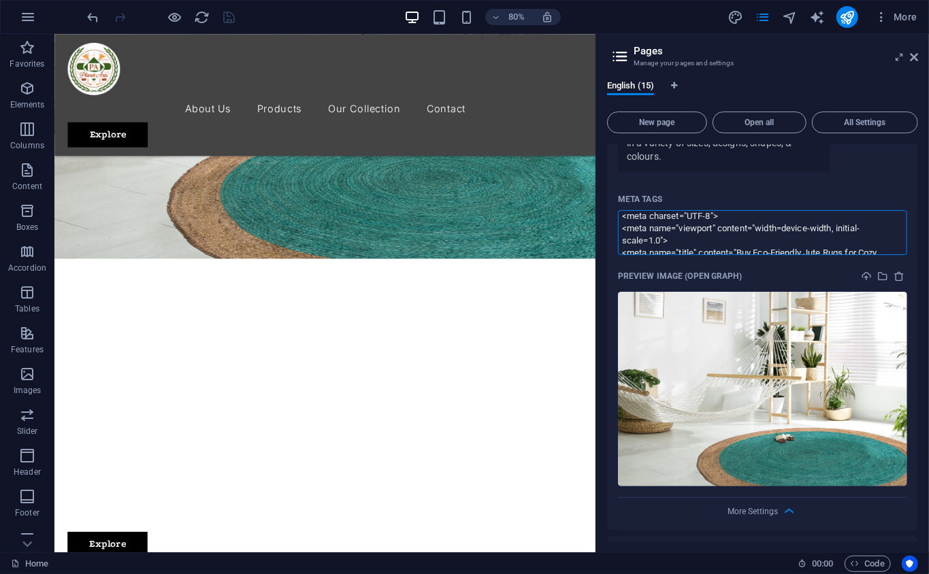
click at [696, 146] on body "Planet Arts Home Favorites Elements Columns Content Boxes Accordion Tables Feat…" at bounding box center [464, 287] width 929 height 574
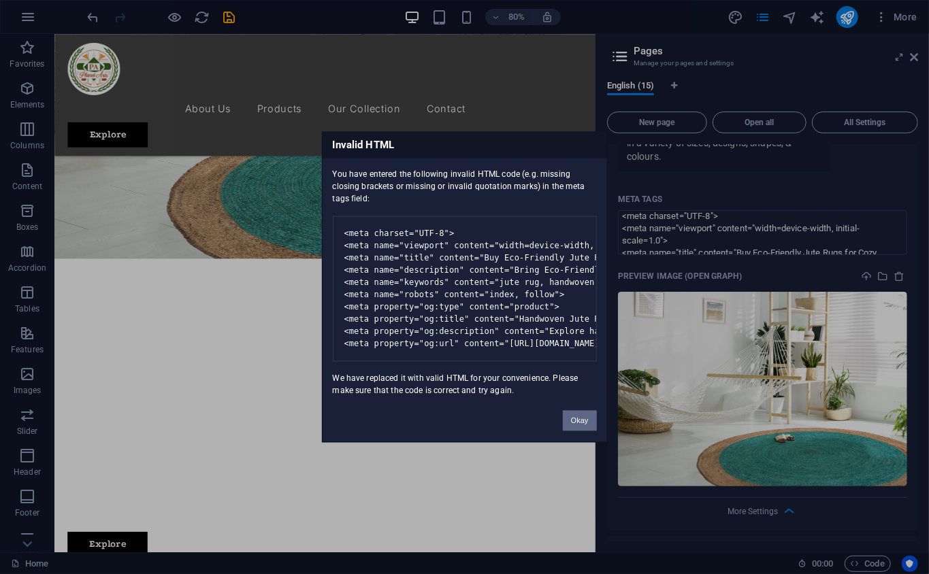
drag, startPoint x: 585, startPoint y: 438, endPoint x: 662, endPoint y: 503, distance: 100.9
click at [585, 430] on button "Okay" at bounding box center [580, 421] width 34 height 20
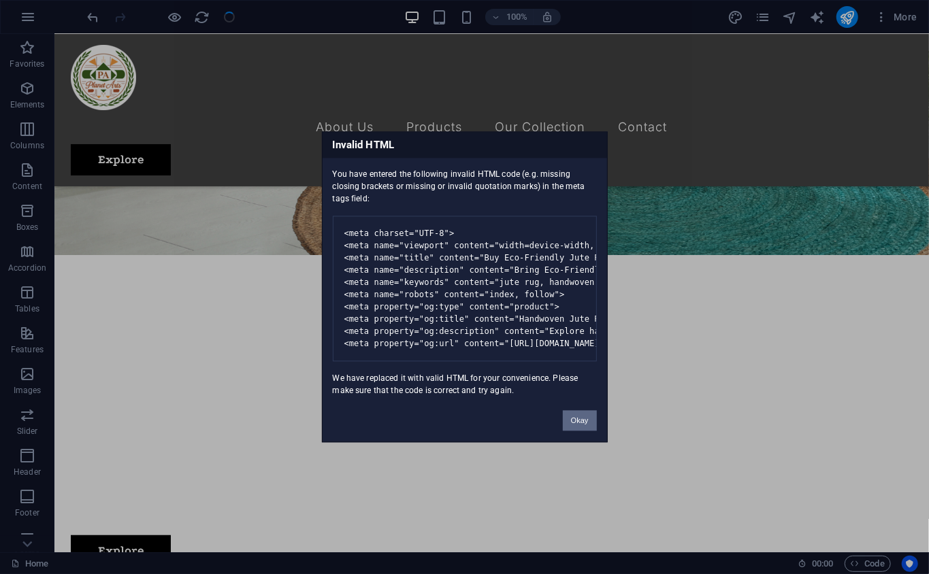
click at [588, 430] on button "Okay" at bounding box center [580, 421] width 34 height 20
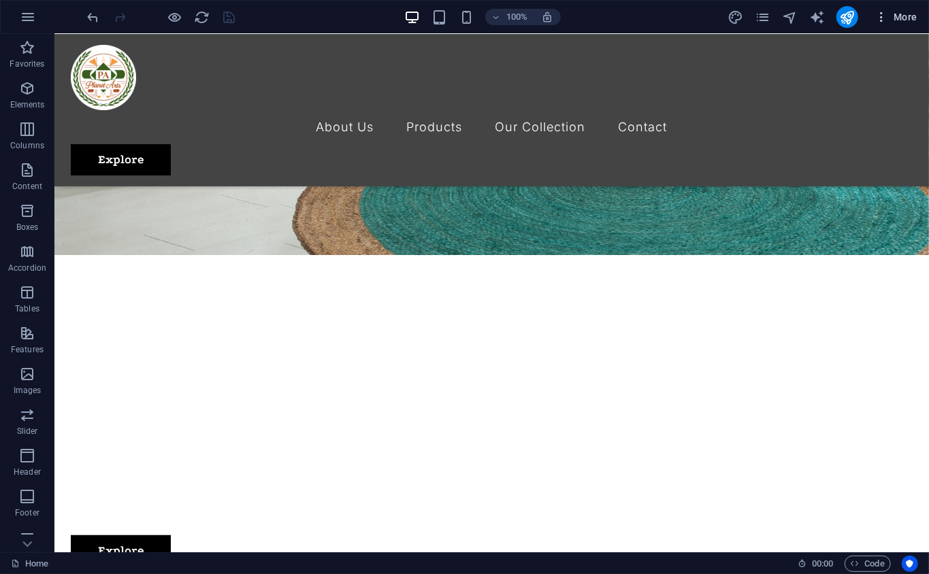
click at [696, 22] on button "More" at bounding box center [896, 17] width 54 height 22
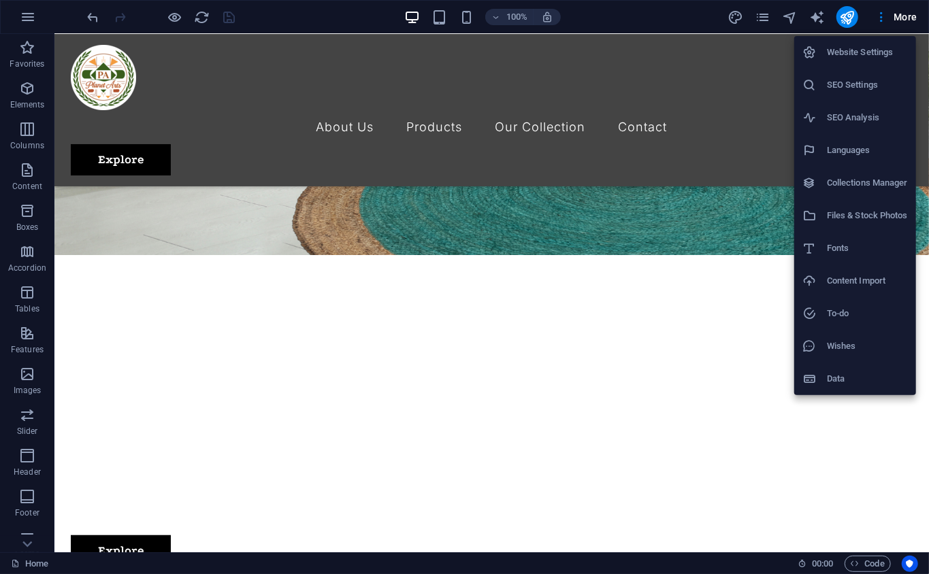
click at [696, 94] on li "SEO Settings" at bounding box center [855, 85] width 122 height 33
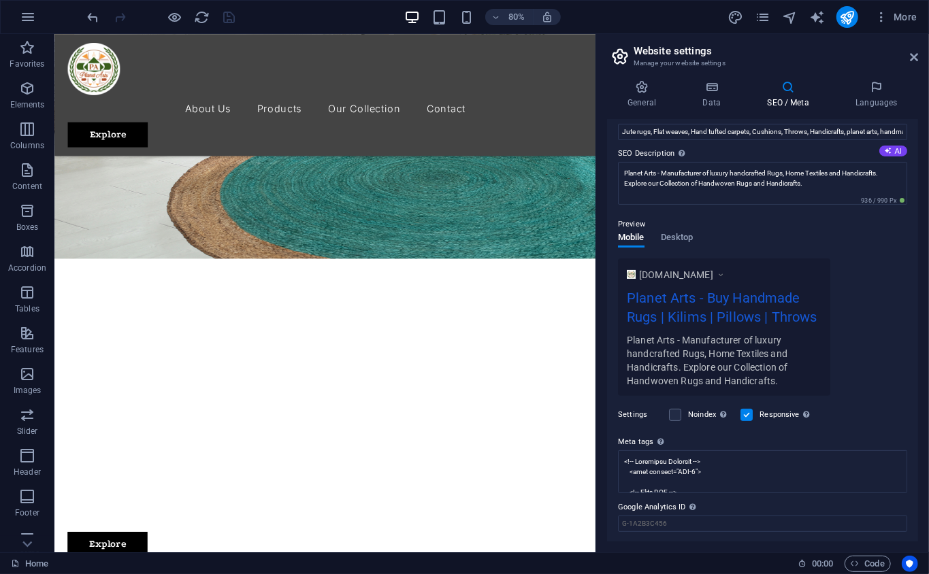
scroll to position [139, 0]
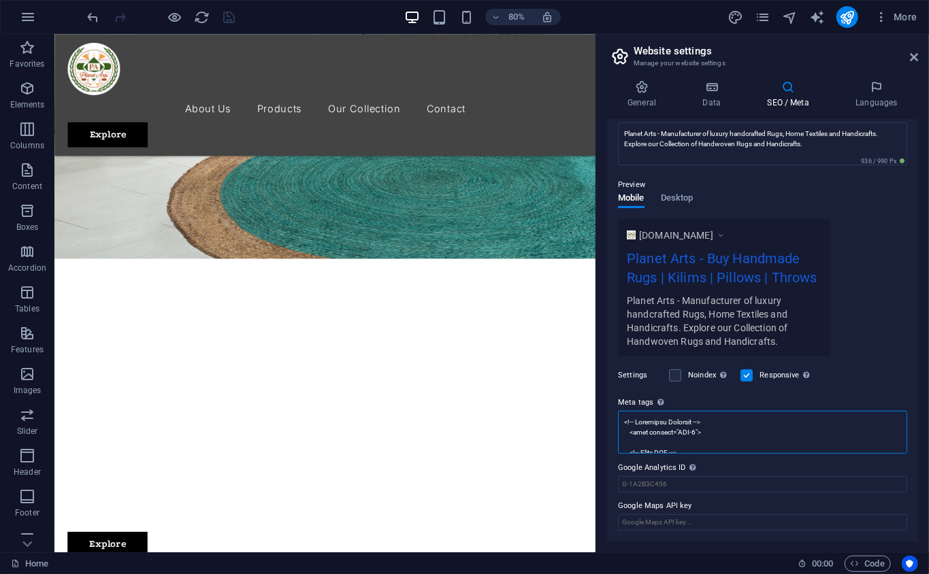
click at [694, 423] on textarea "Meta tags Enter HTML code here that will be placed inside the tags of your webs…" at bounding box center [762, 432] width 289 height 43
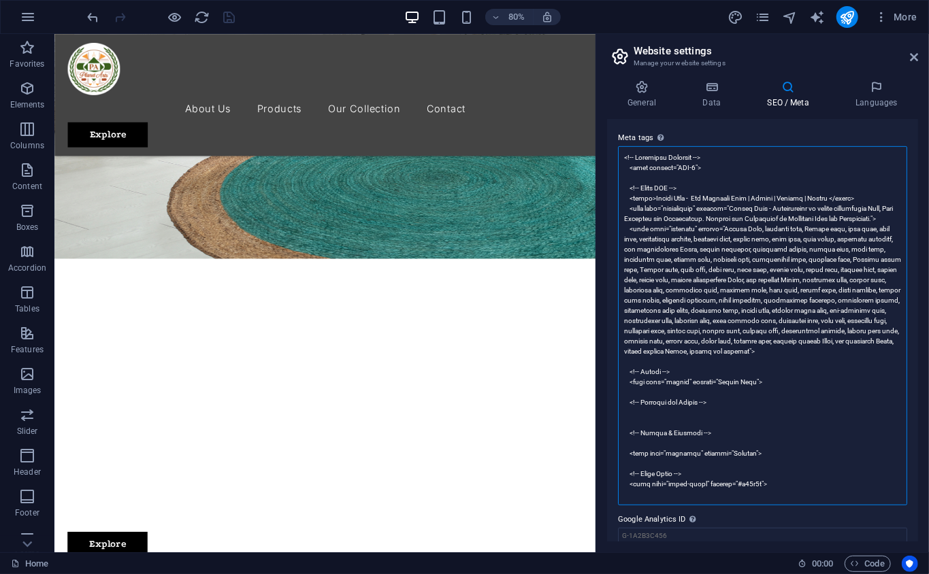
scroll to position [441, 0]
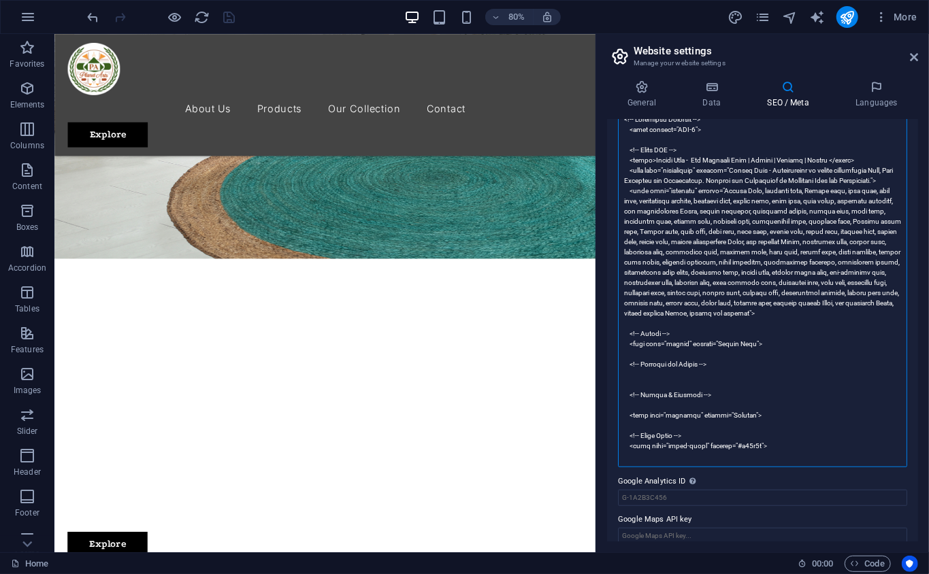
click at [696, 430] on textarea "Meta tags Enter HTML code here that will be placed inside the tags of your webs…" at bounding box center [762, 287] width 289 height 359
paste textarea "<meta name="robots" content="noindex, nofollow">"
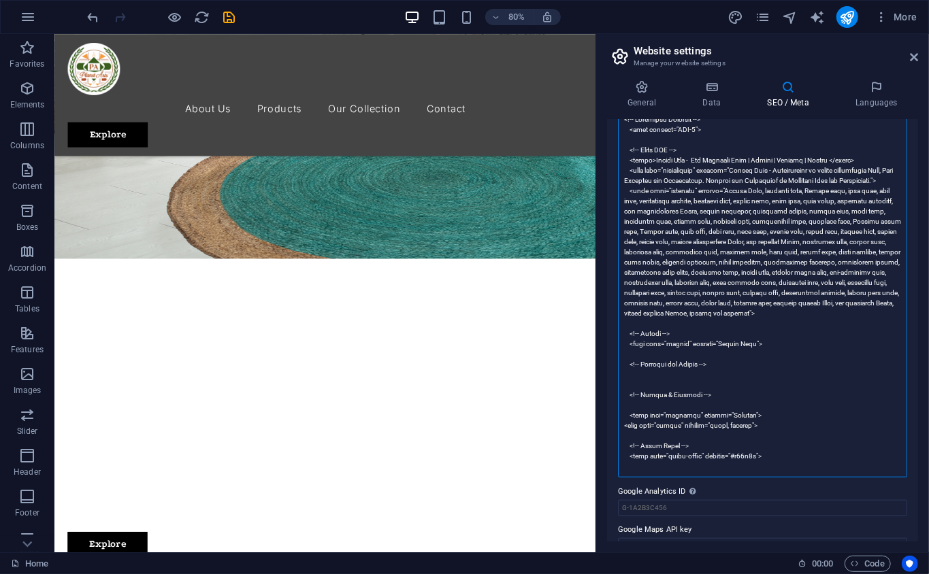
type textarea "<!-- Loremipsu Dolorsit --> <amet consect="ADI-0"> <!-- Elits DOE --> <tempo>In…"
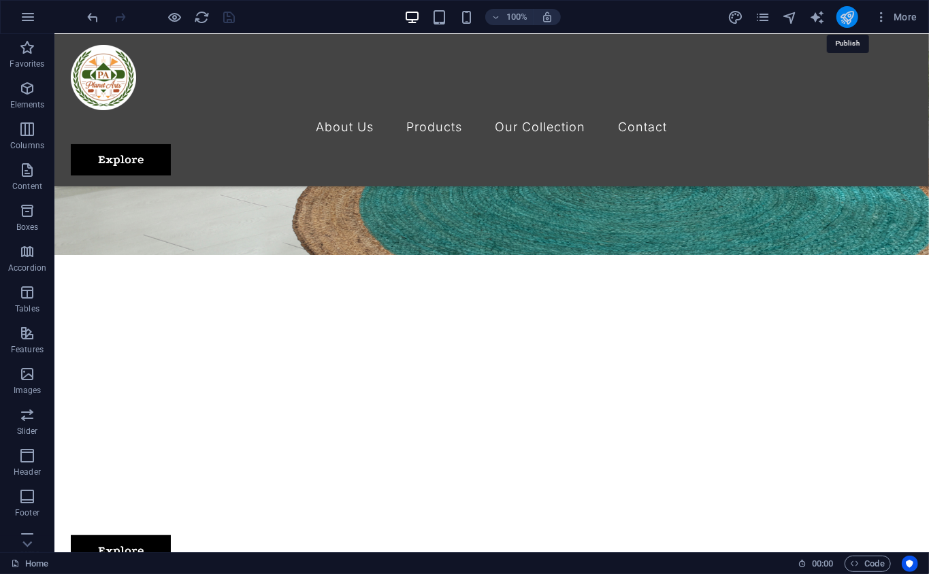
click at [696, 19] on icon "publish" at bounding box center [847, 18] width 16 height 16
